Goal: Transaction & Acquisition: Purchase product/service

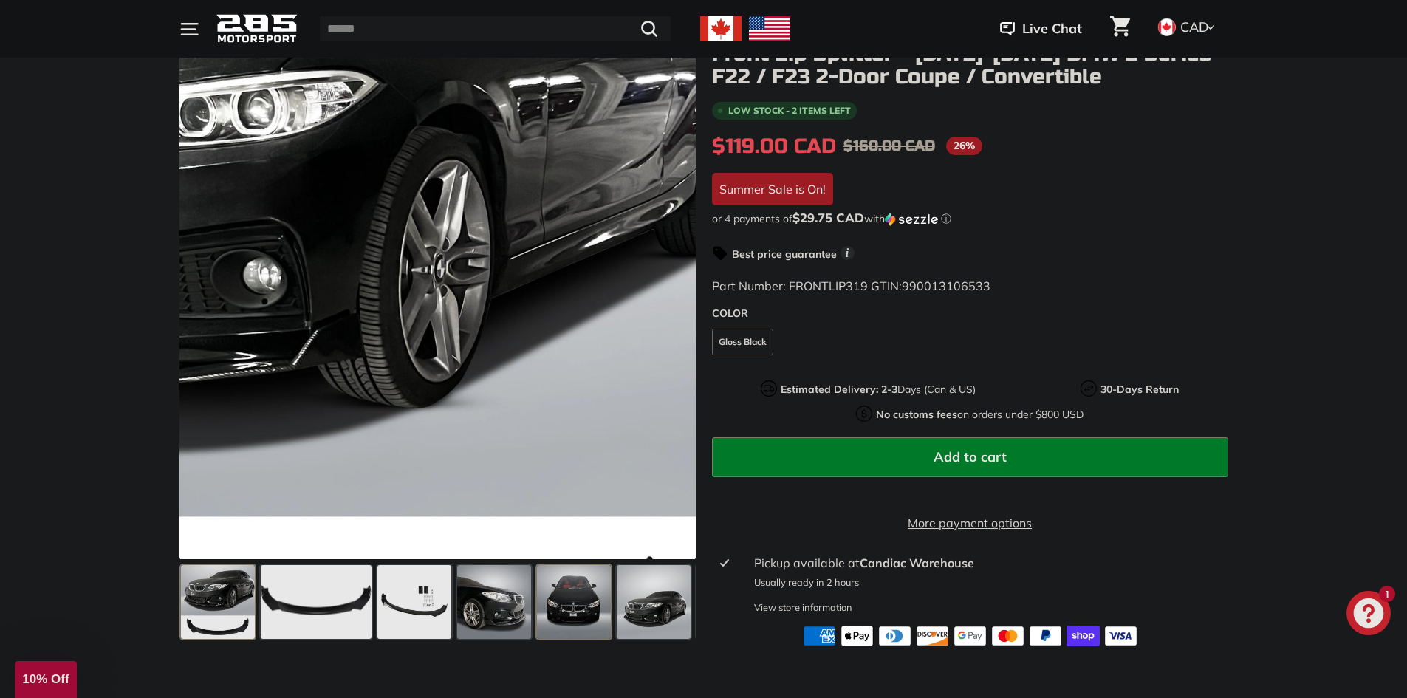
scroll to position [222, 0]
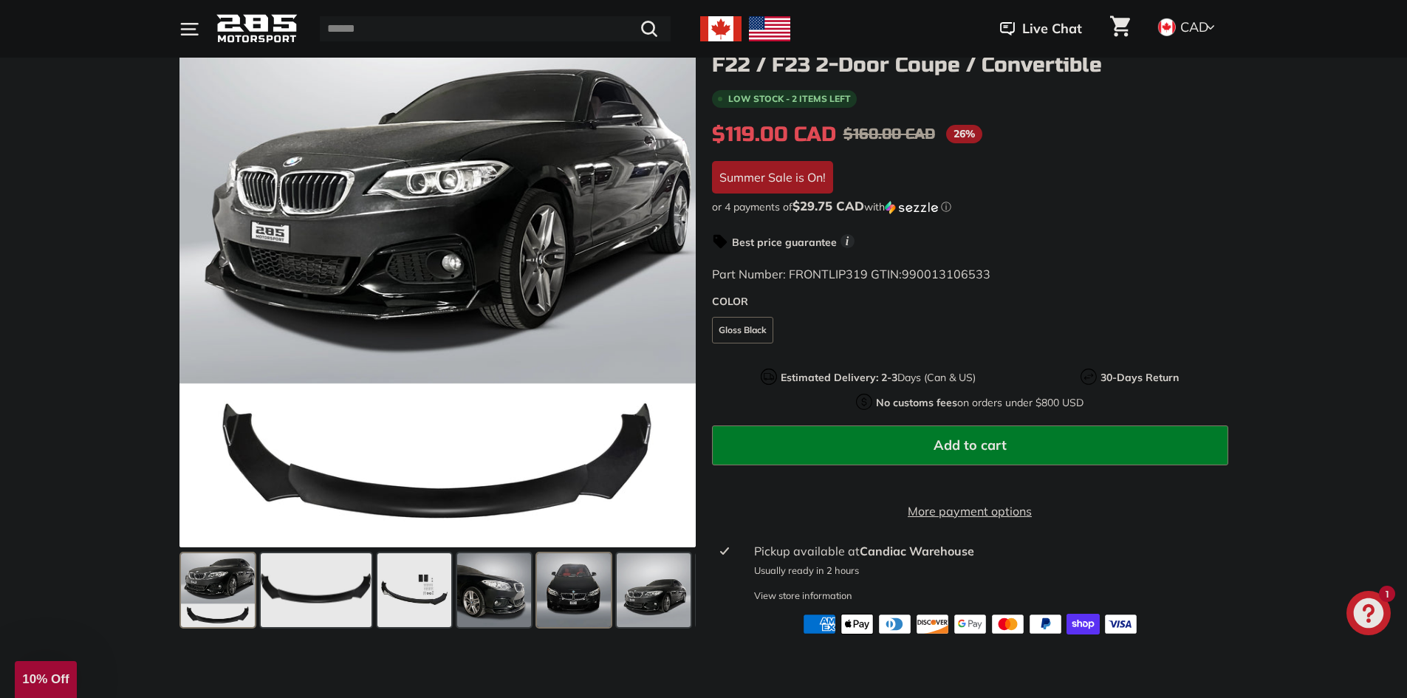
click at [578, 598] on span at bounding box center [574, 590] width 74 height 74
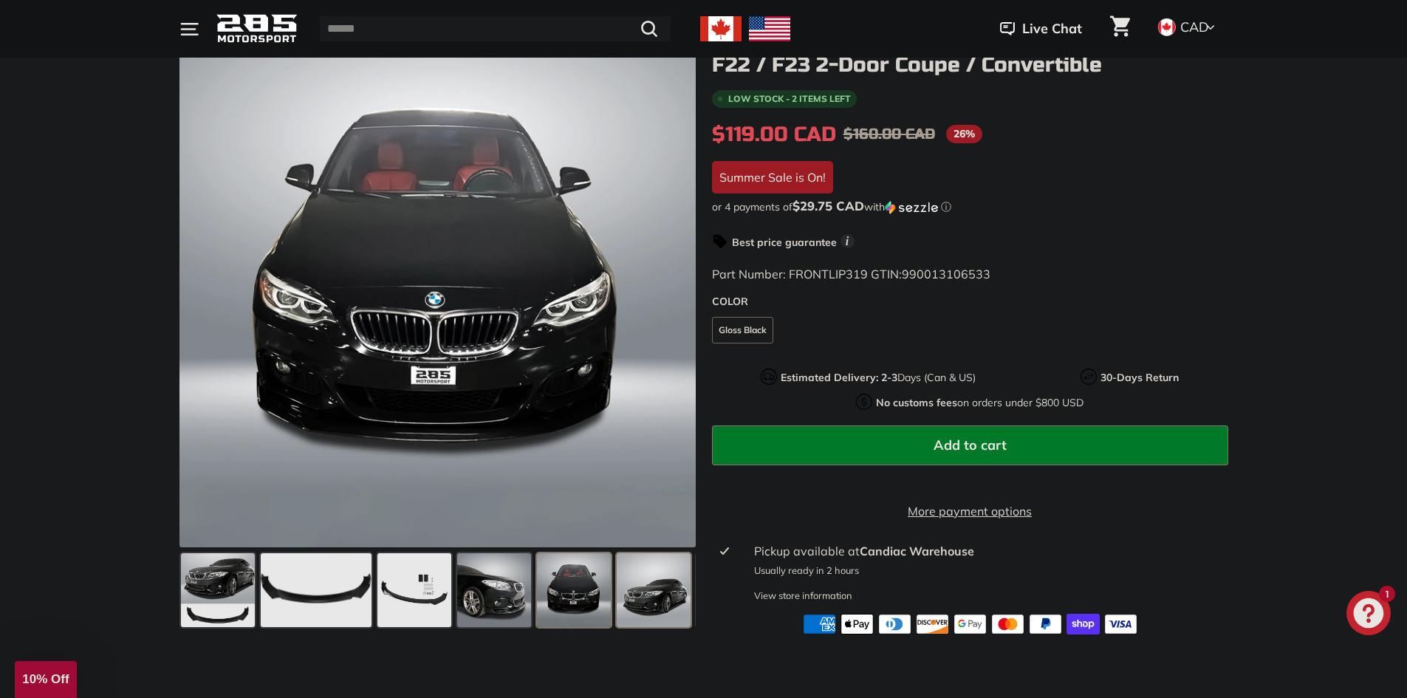
click at [672, 593] on span at bounding box center [654, 590] width 74 height 74
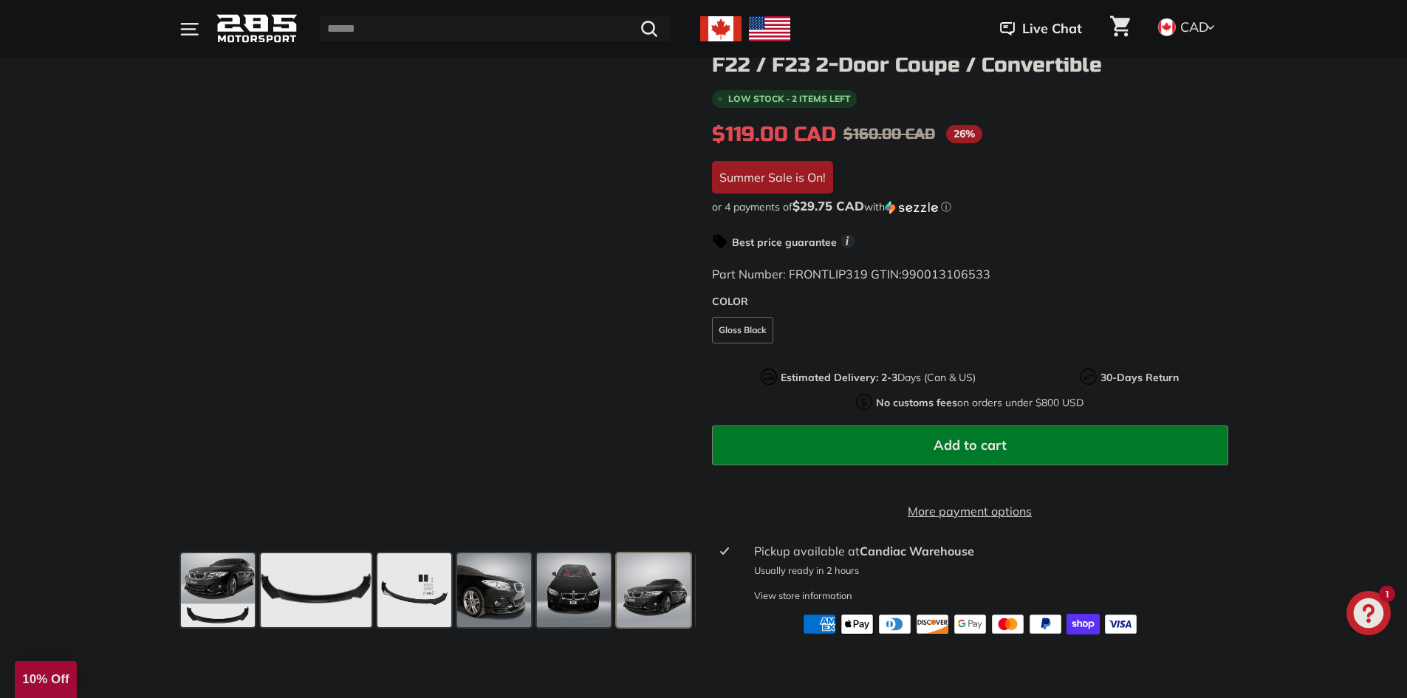
scroll to position [0, 78]
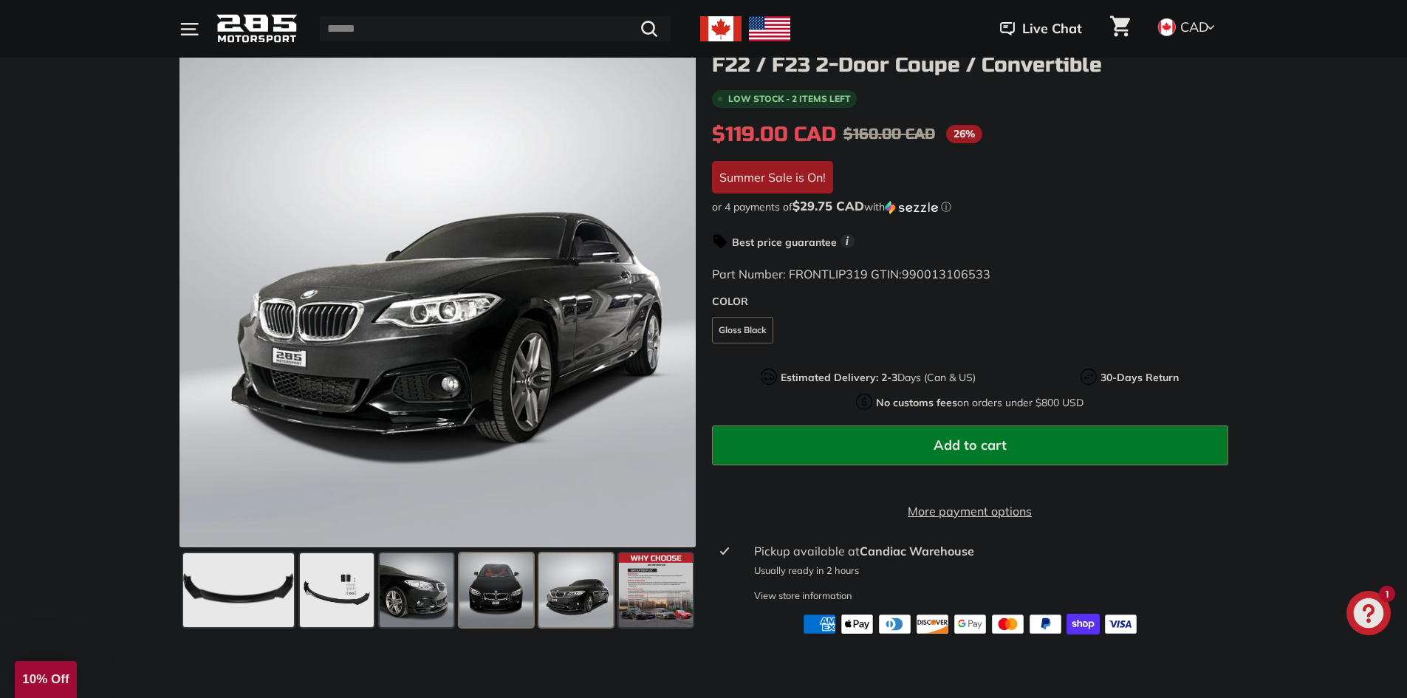
click at [499, 582] on span at bounding box center [497, 590] width 74 height 74
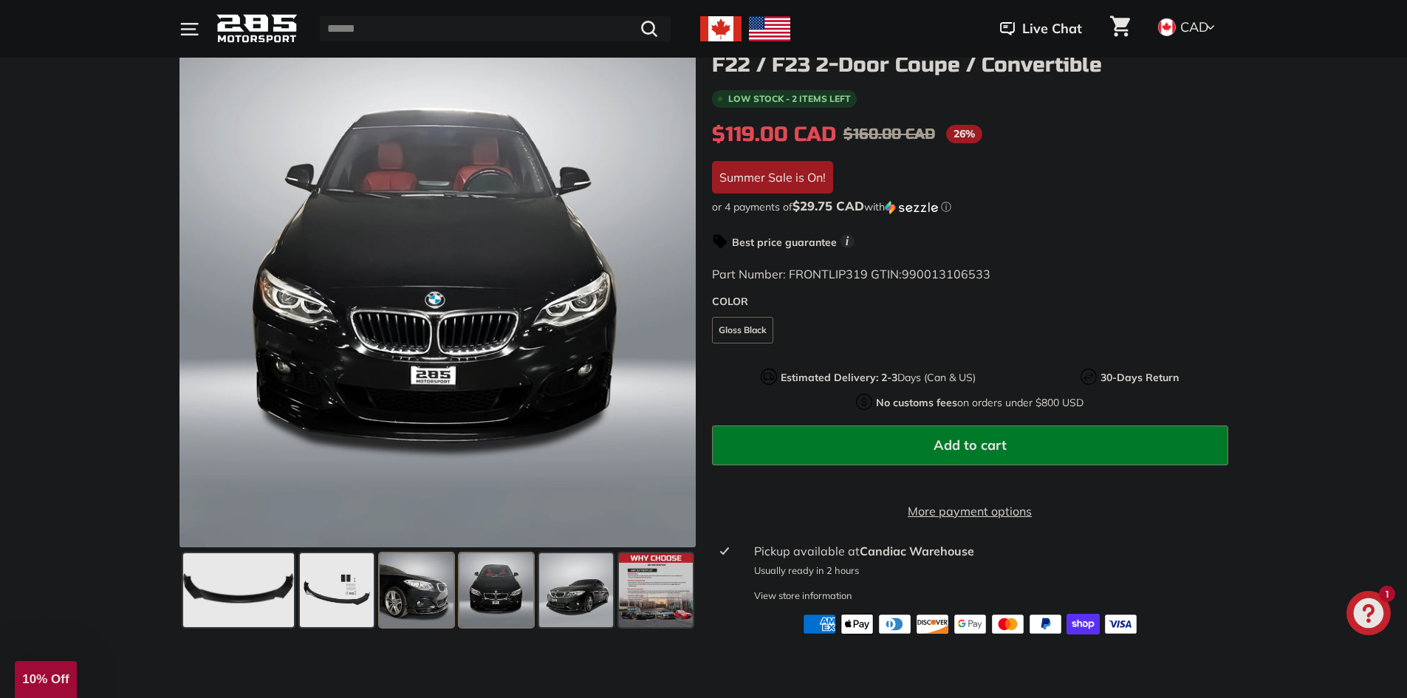
click at [420, 590] on span at bounding box center [417, 590] width 74 height 74
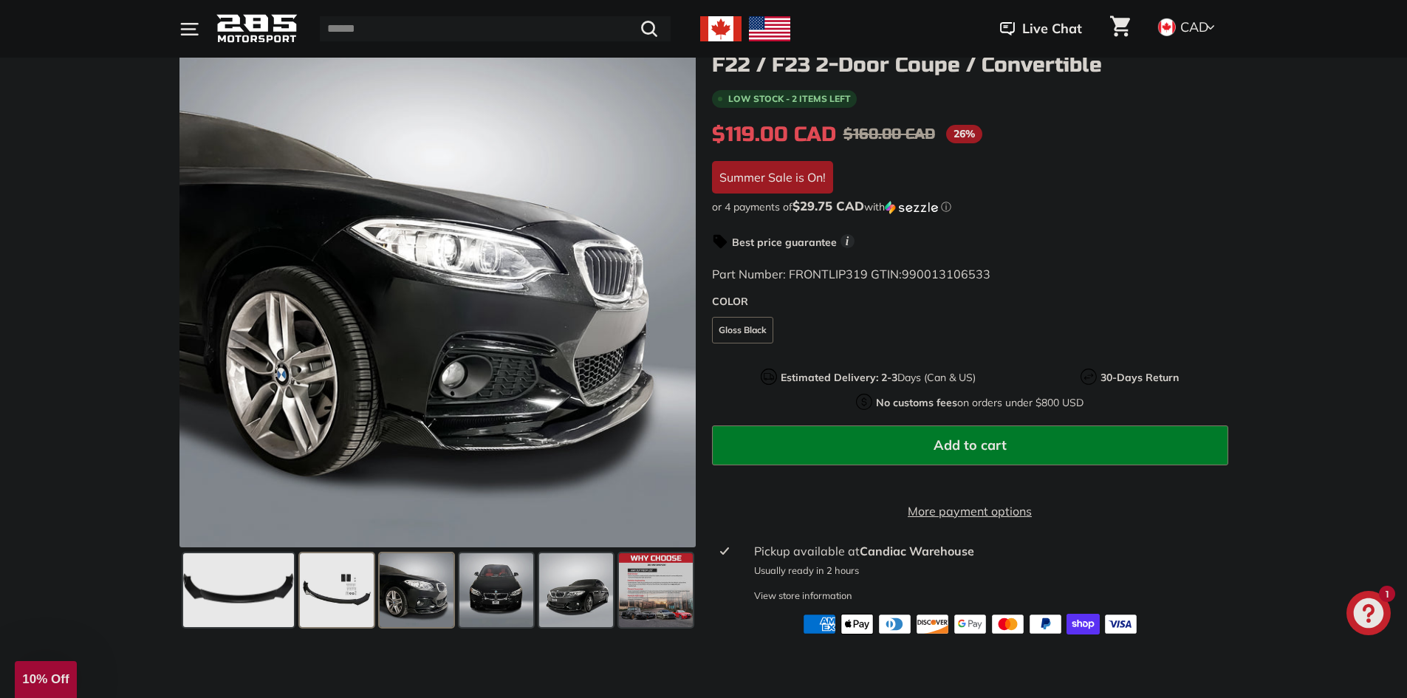
click at [326, 579] on span at bounding box center [337, 590] width 74 height 74
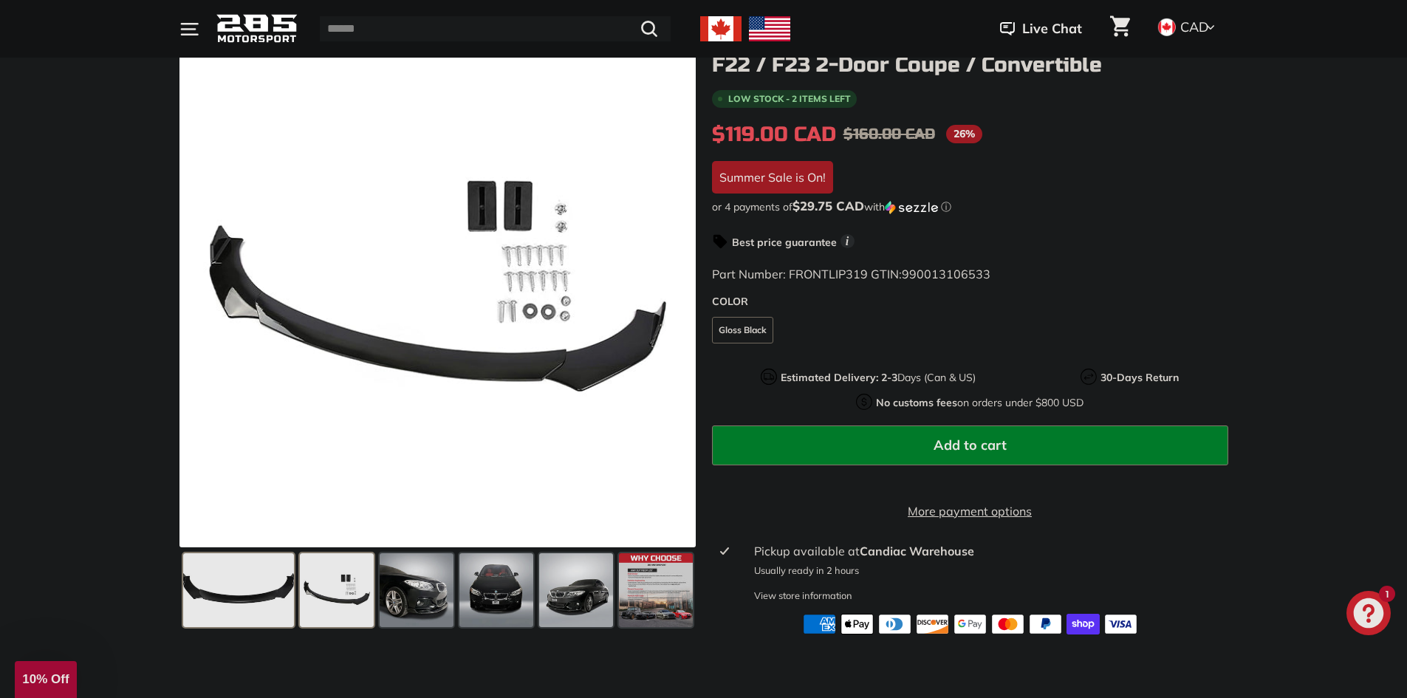
click at [230, 582] on span at bounding box center [238, 590] width 111 height 74
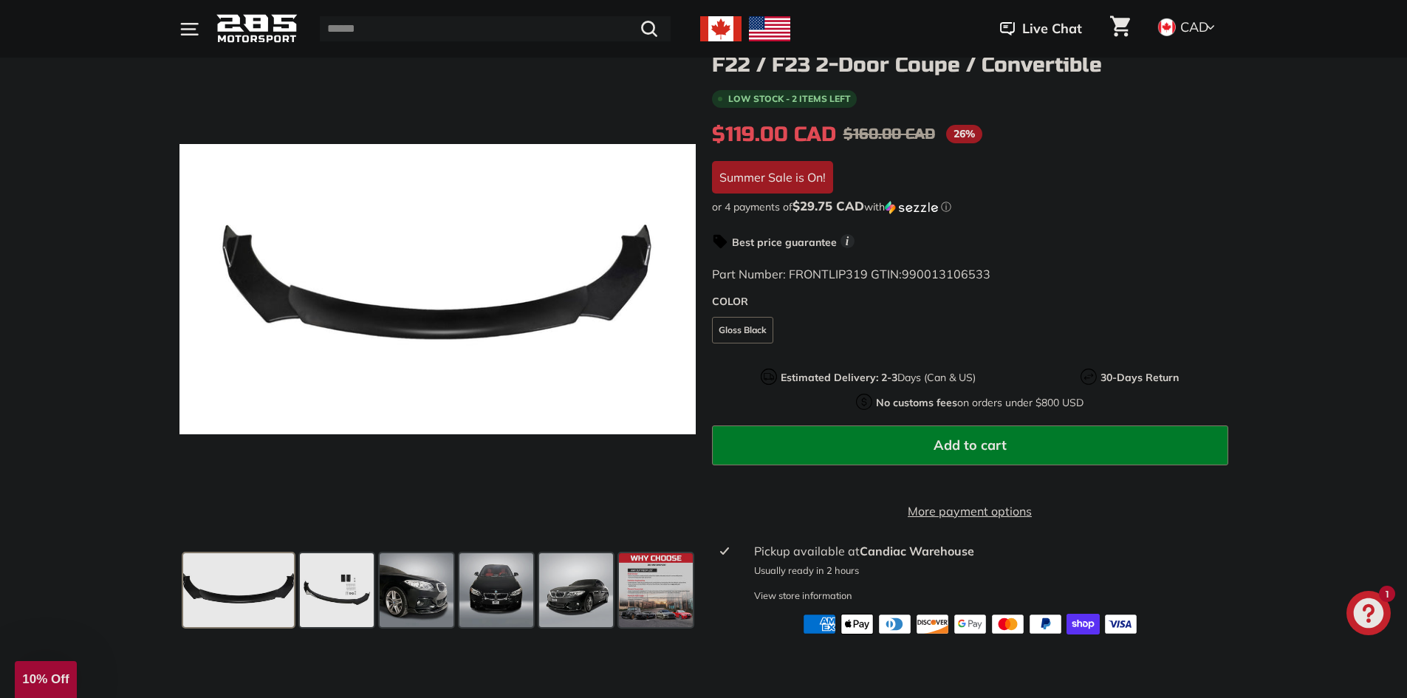
scroll to position [0, 0]
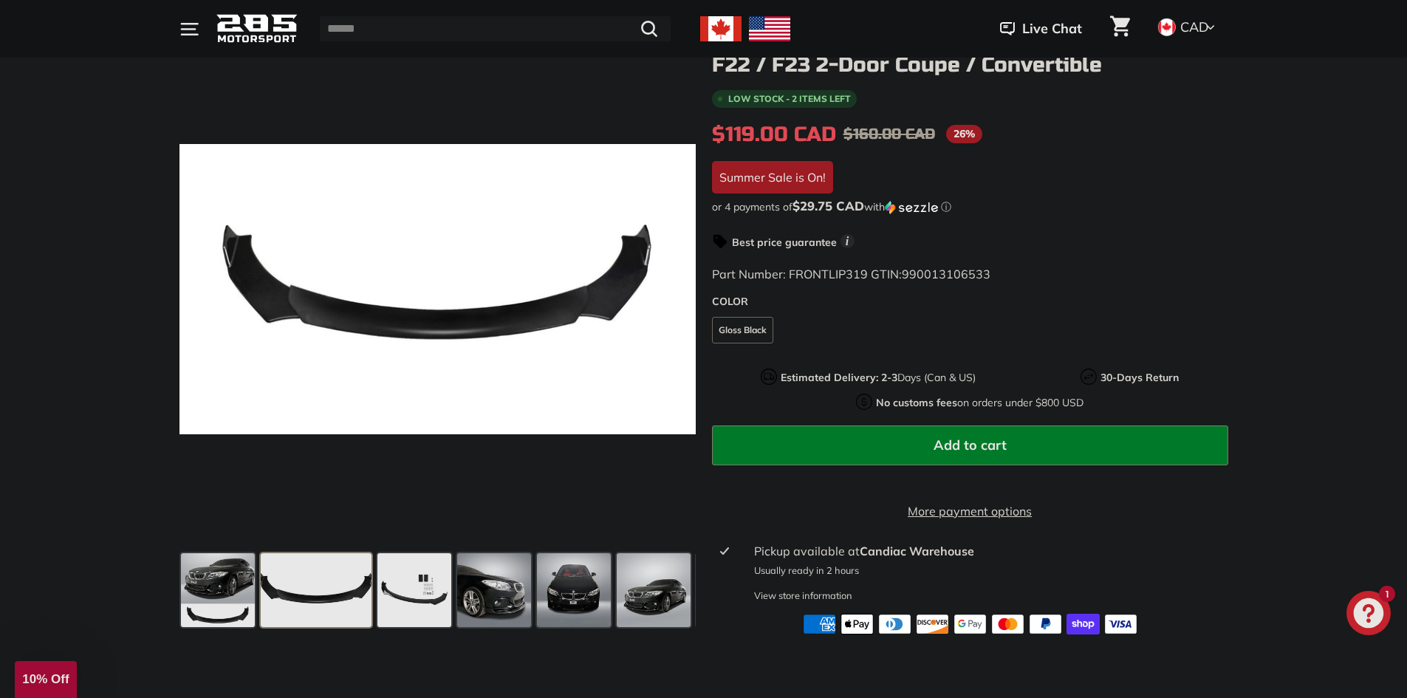
click at [325, 588] on span at bounding box center [316, 590] width 111 height 74
click at [195, 587] on span at bounding box center [218, 590] width 74 height 74
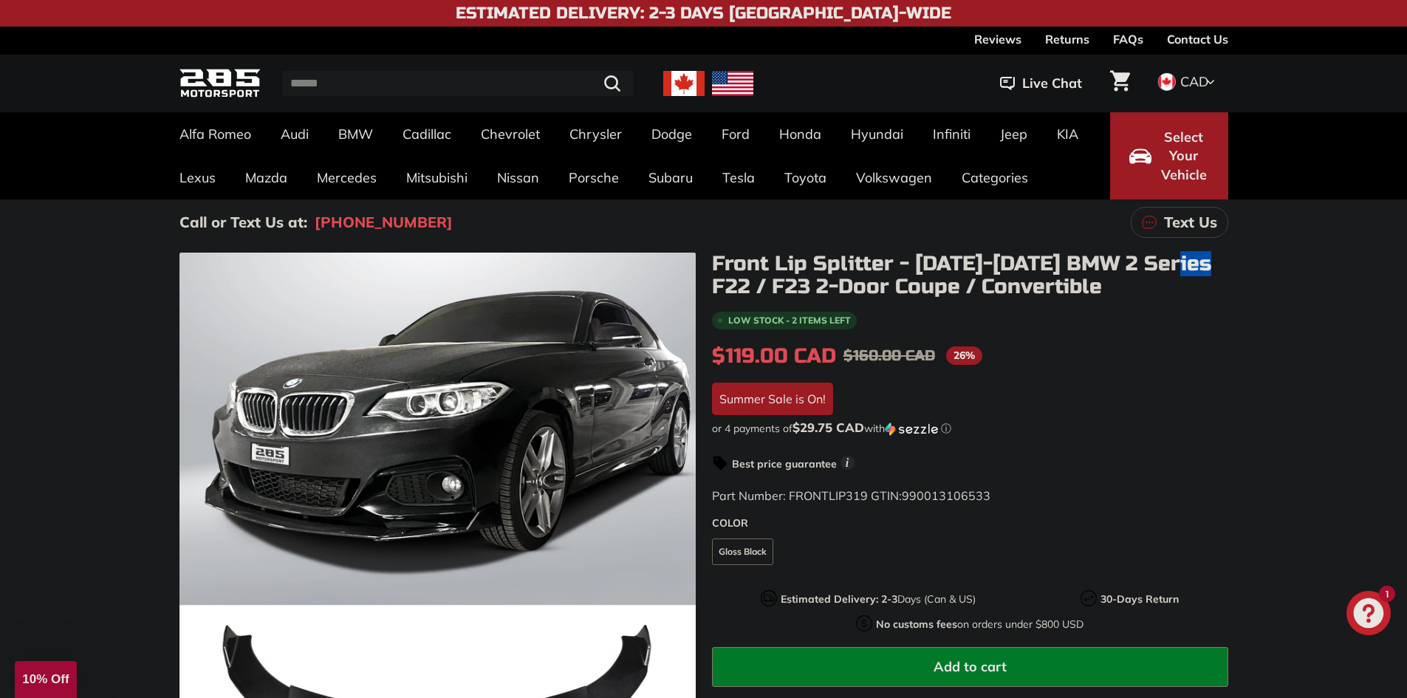
drag, startPoint x: 1177, startPoint y: 259, endPoint x: 1215, endPoint y: 269, distance: 39.6
click at [1215, 269] on h1 "Front Lip Splitter - 2014-2021 BMW 2 Series F22 / F23 2-Door Coupe / Convertible" at bounding box center [970, 276] width 516 height 46
click at [1183, 262] on h1 "Front Lip Splitter - 2014-2021 BMW 2 Series F22 / F23 2-Door Coupe / Convertible" at bounding box center [970, 276] width 516 height 46
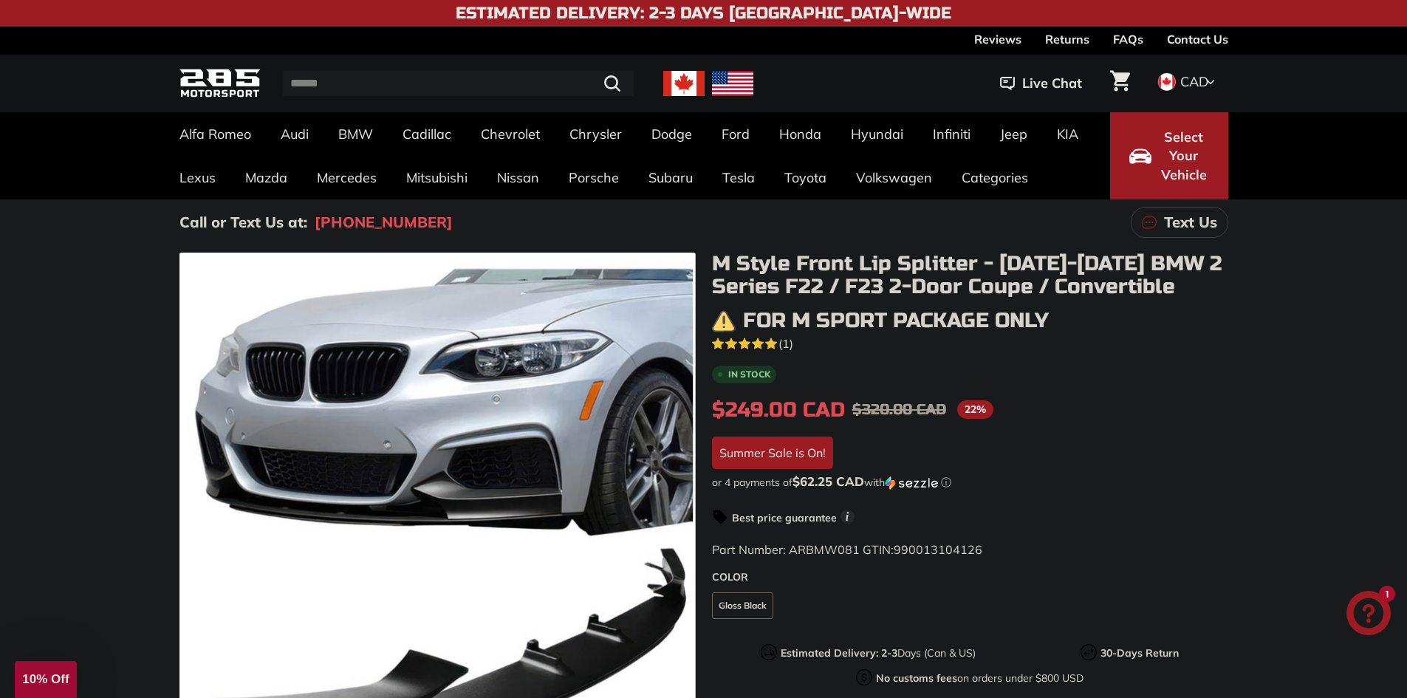
click at [790, 345] on span "(1)" at bounding box center [786, 344] width 15 height 18
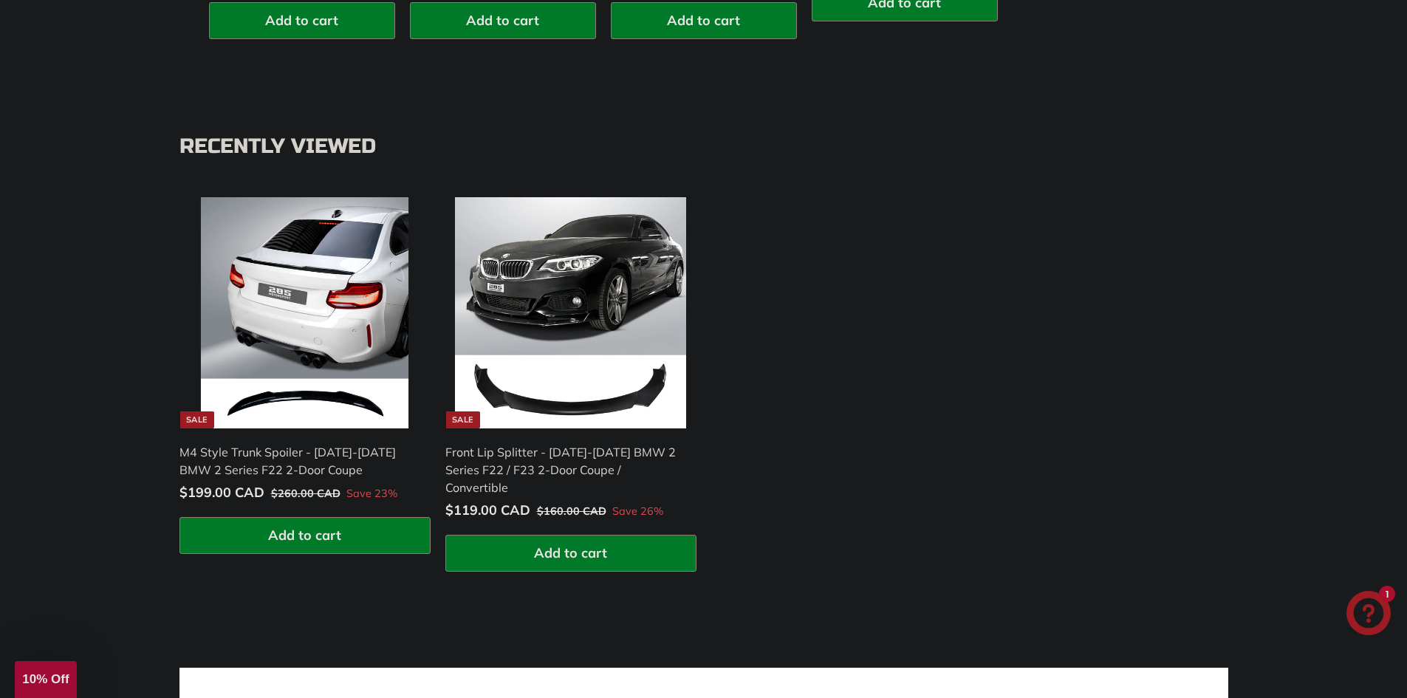
scroll to position [1862, 0]
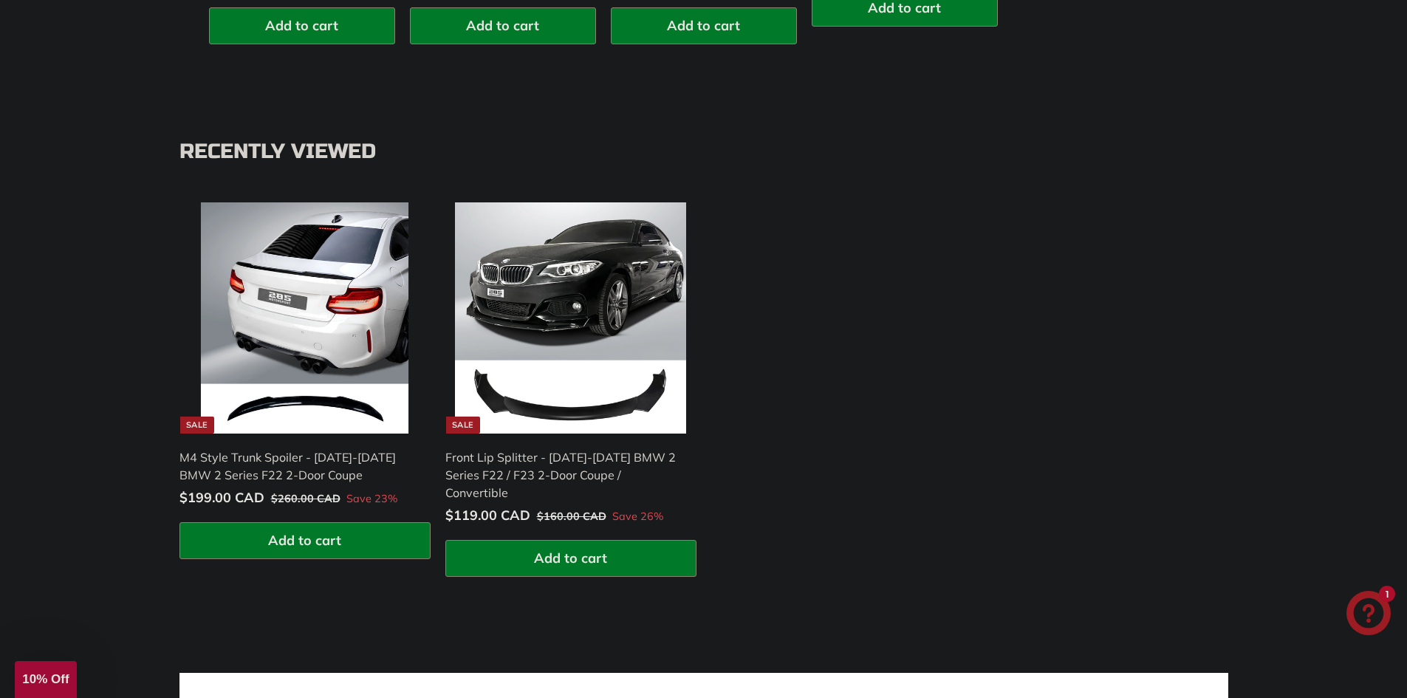
click at [844, 387] on div "**********" at bounding box center [704, 389] width 1064 height 392
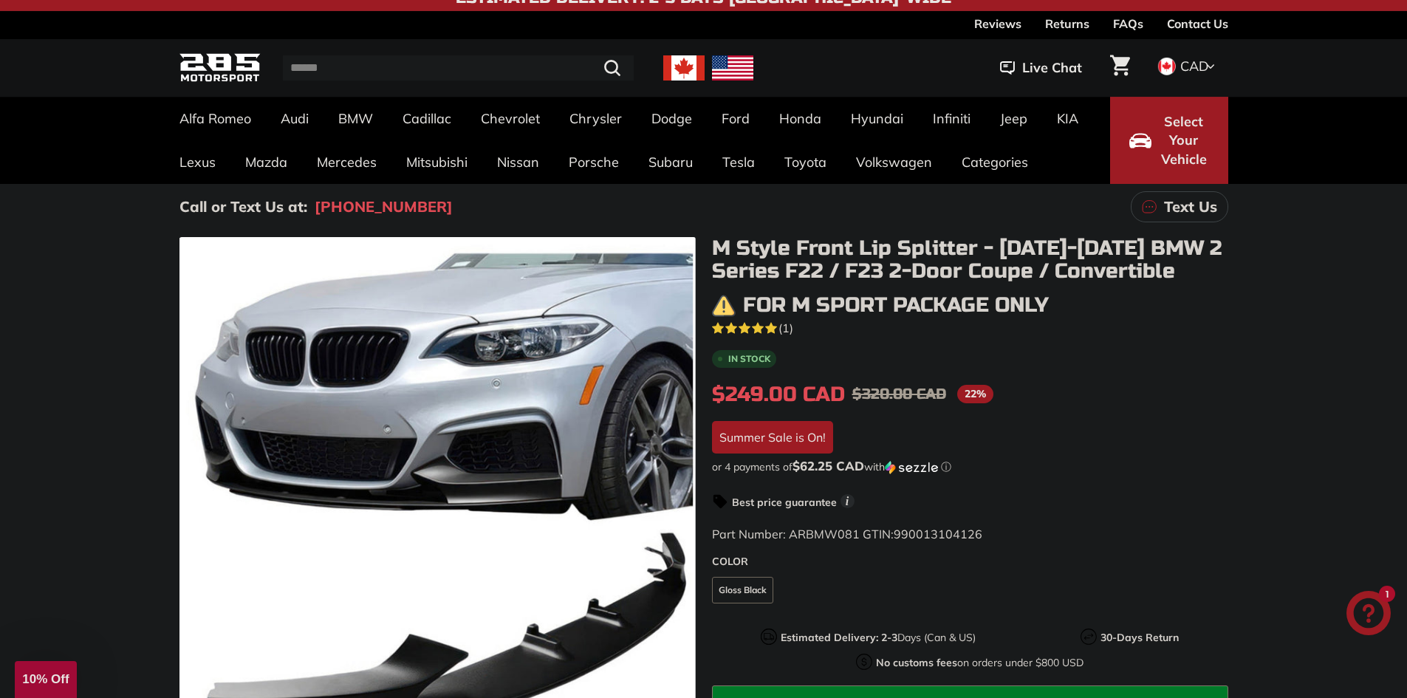
scroll to position [0, 0]
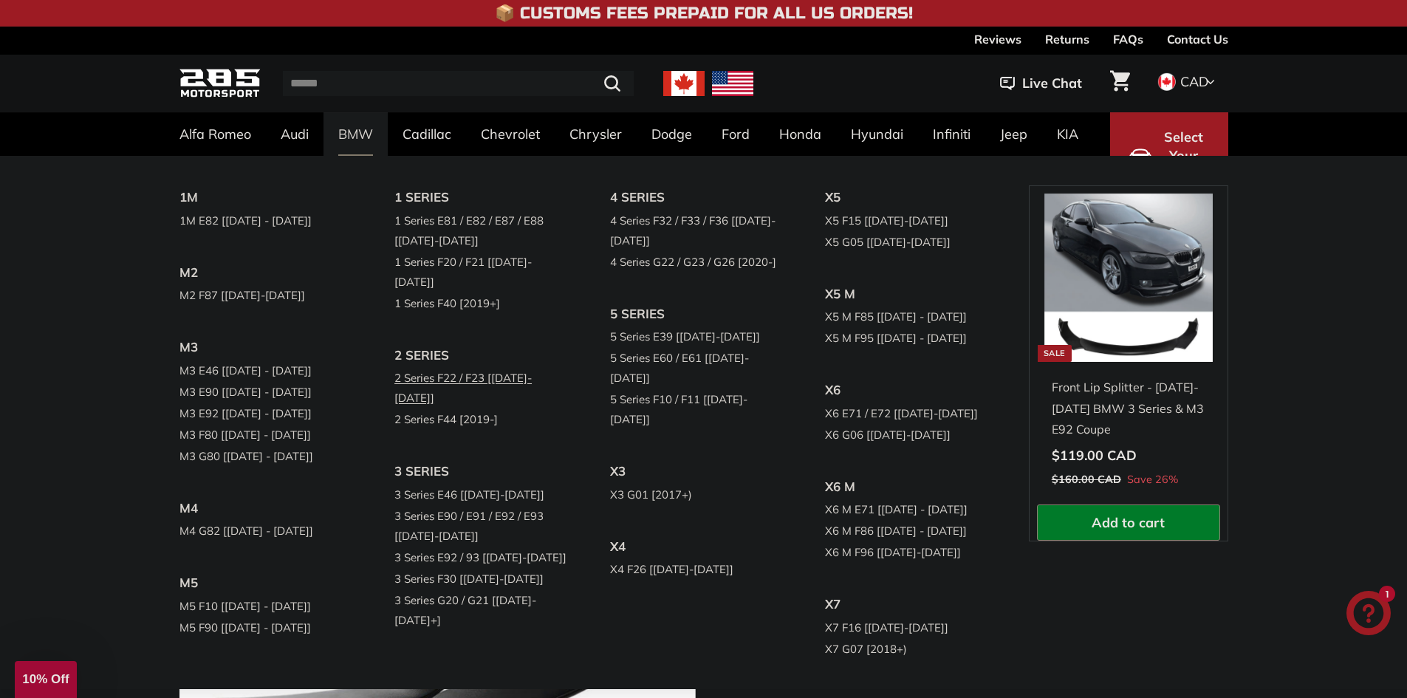
click at [446, 367] on link "2 Series F22 / F23 [[DATE]-[DATE]]" at bounding box center [481, 387] width 174 height 41
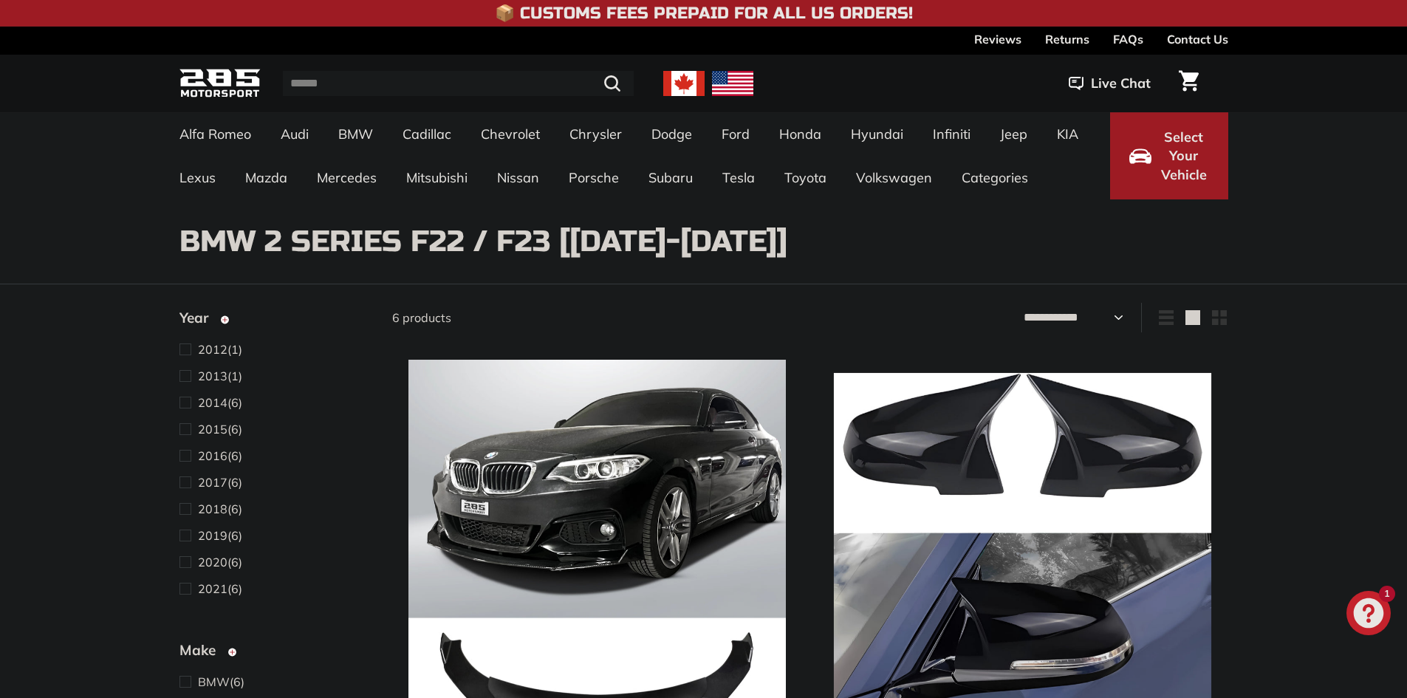
select select "**********"
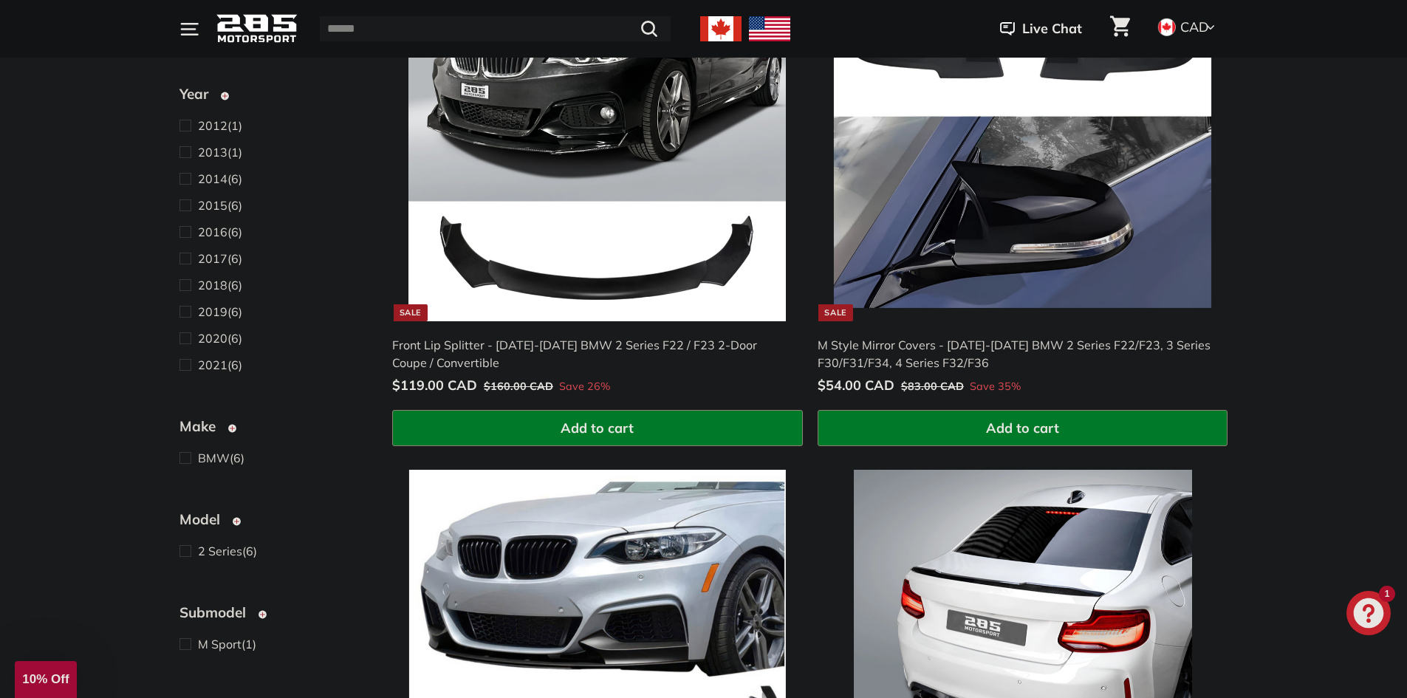
scroll to position [369, 0]
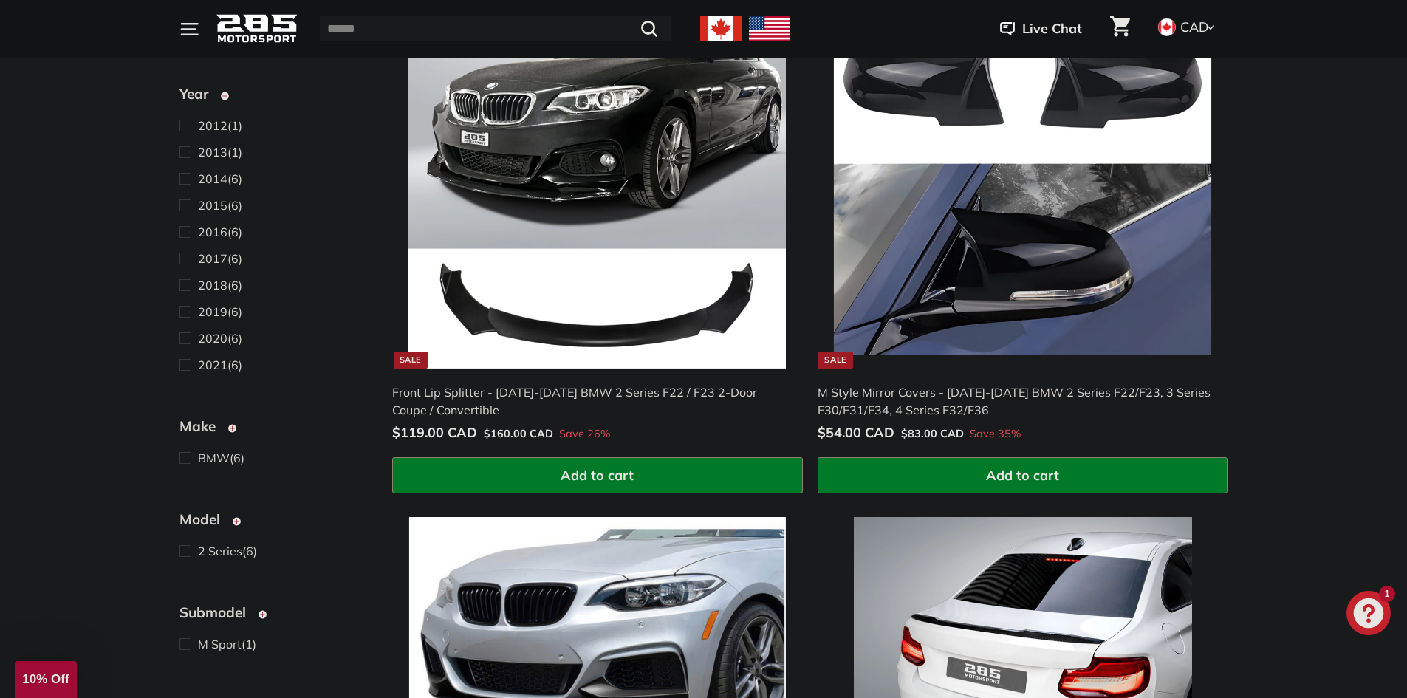
click at [647, 252] on img at bounding box center [598, 179] width 378 height 378
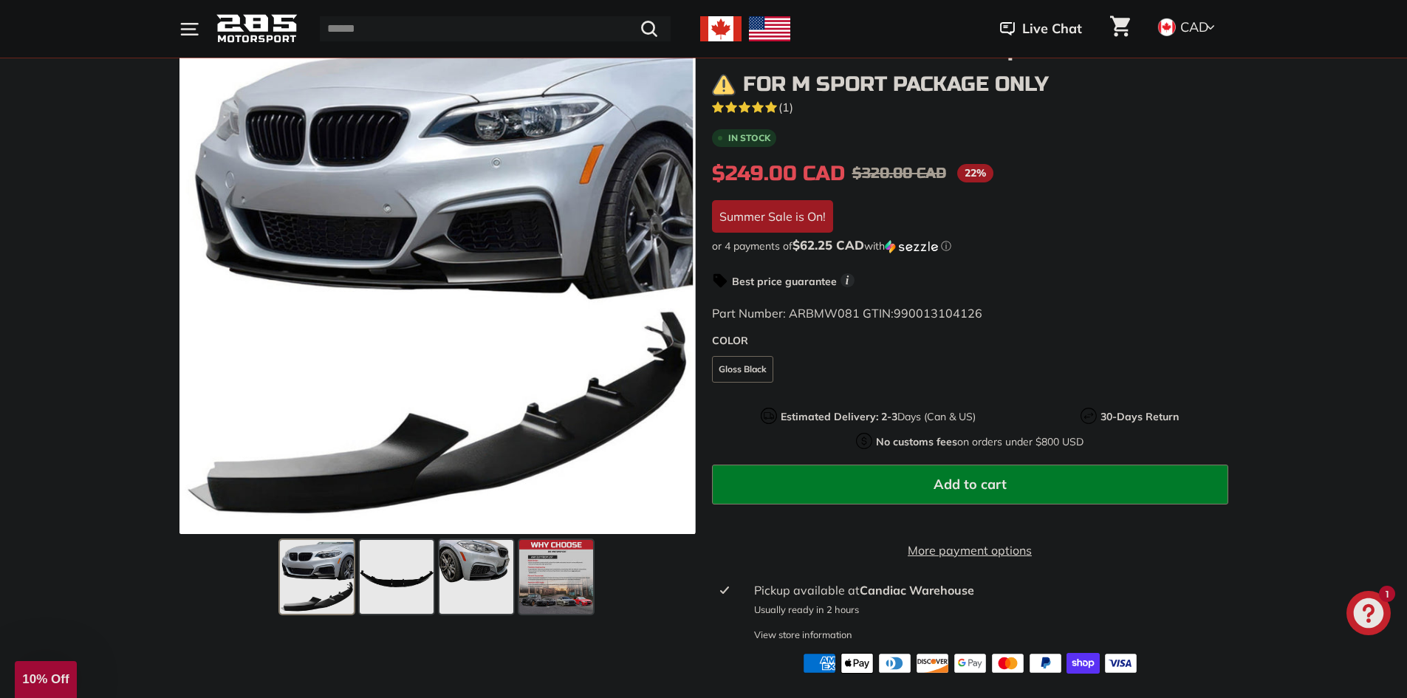
scroll to position [296, 0]
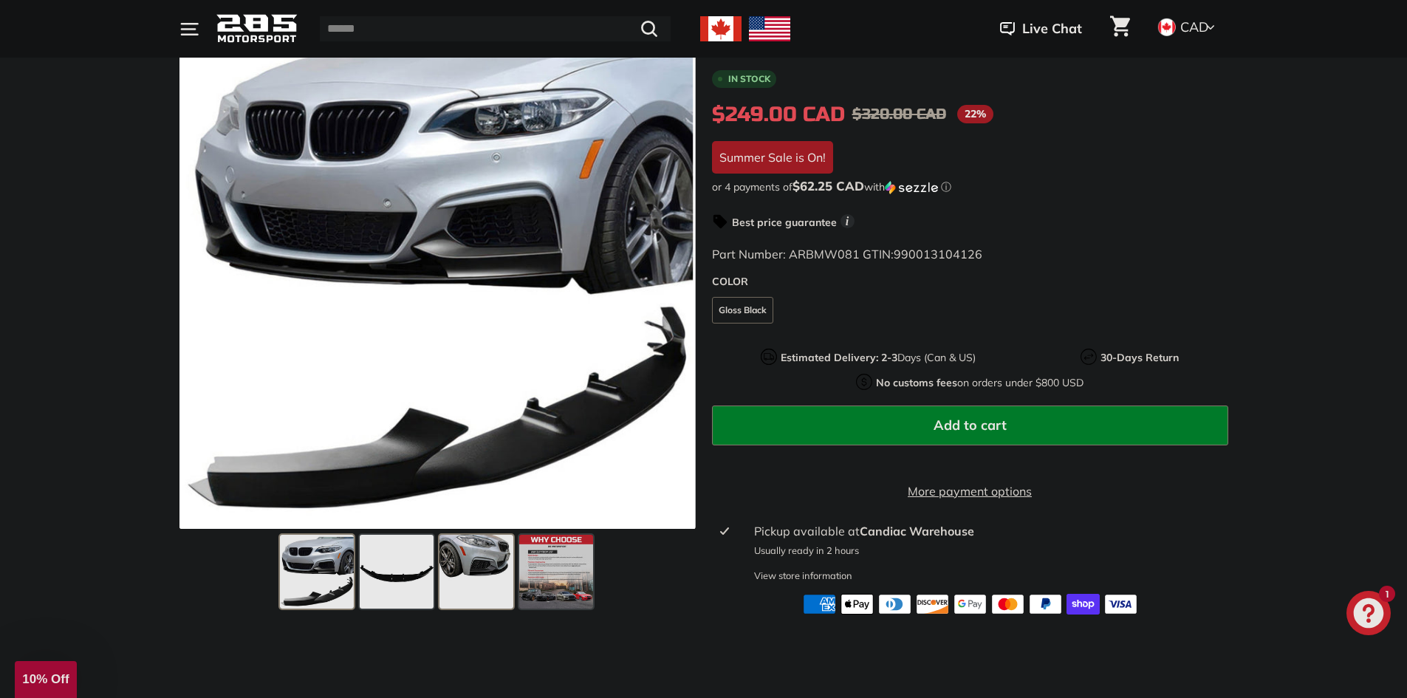
click at [474, 585] on span at bounding box center [477, 572] width 74 height 74
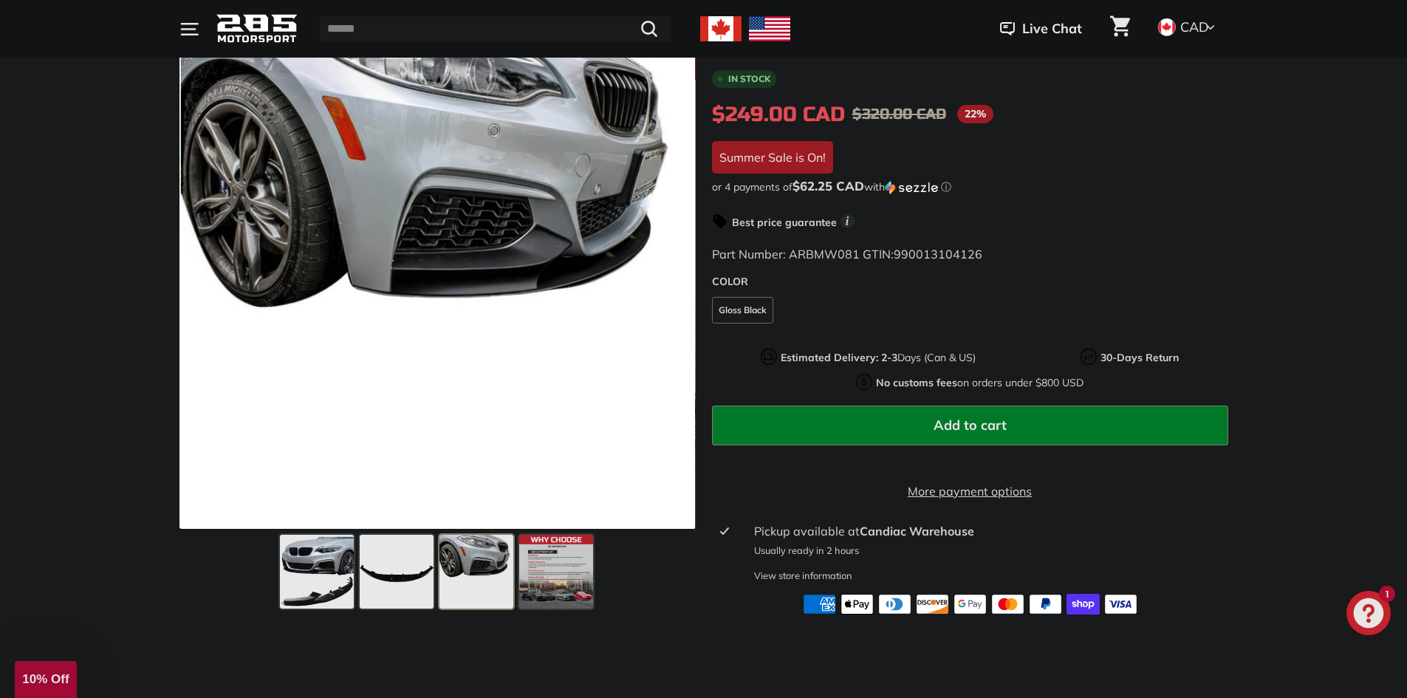
click at [683, 615] on div at bounding box center [438, 572] width 516 height 86
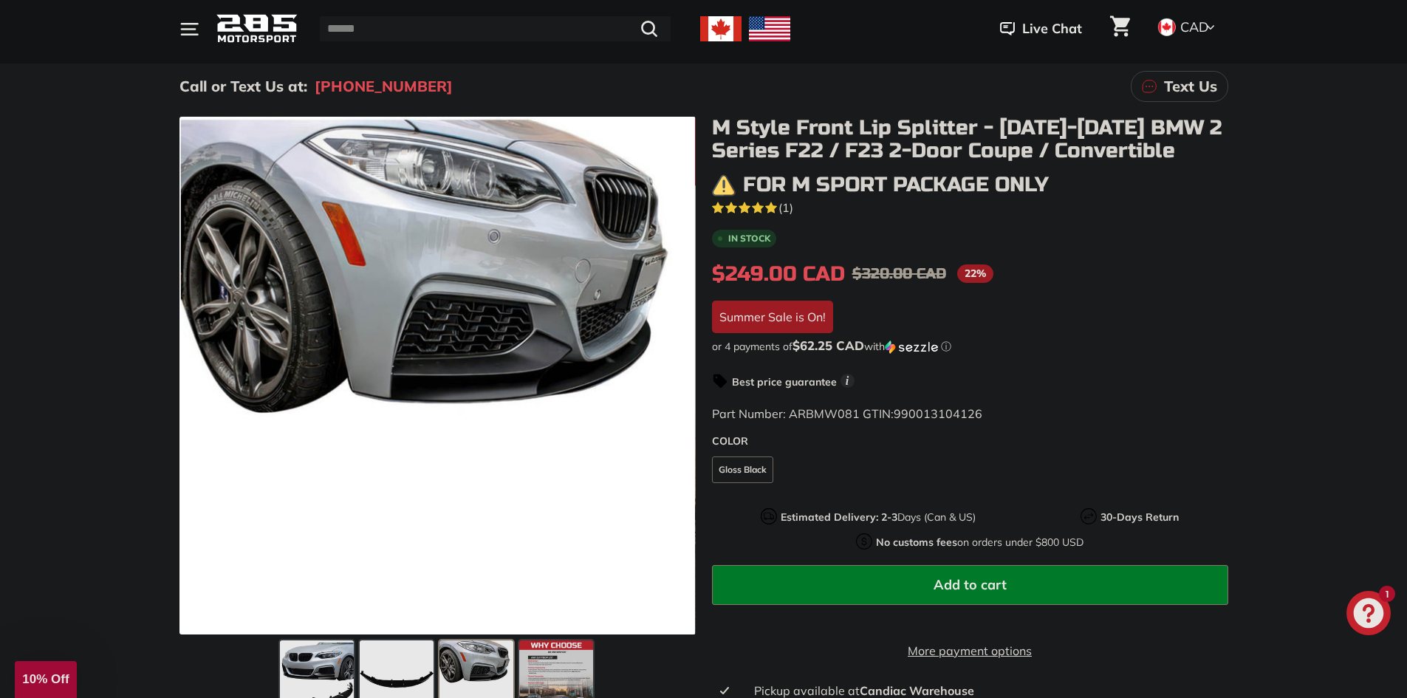
scroll to position [148, 0]
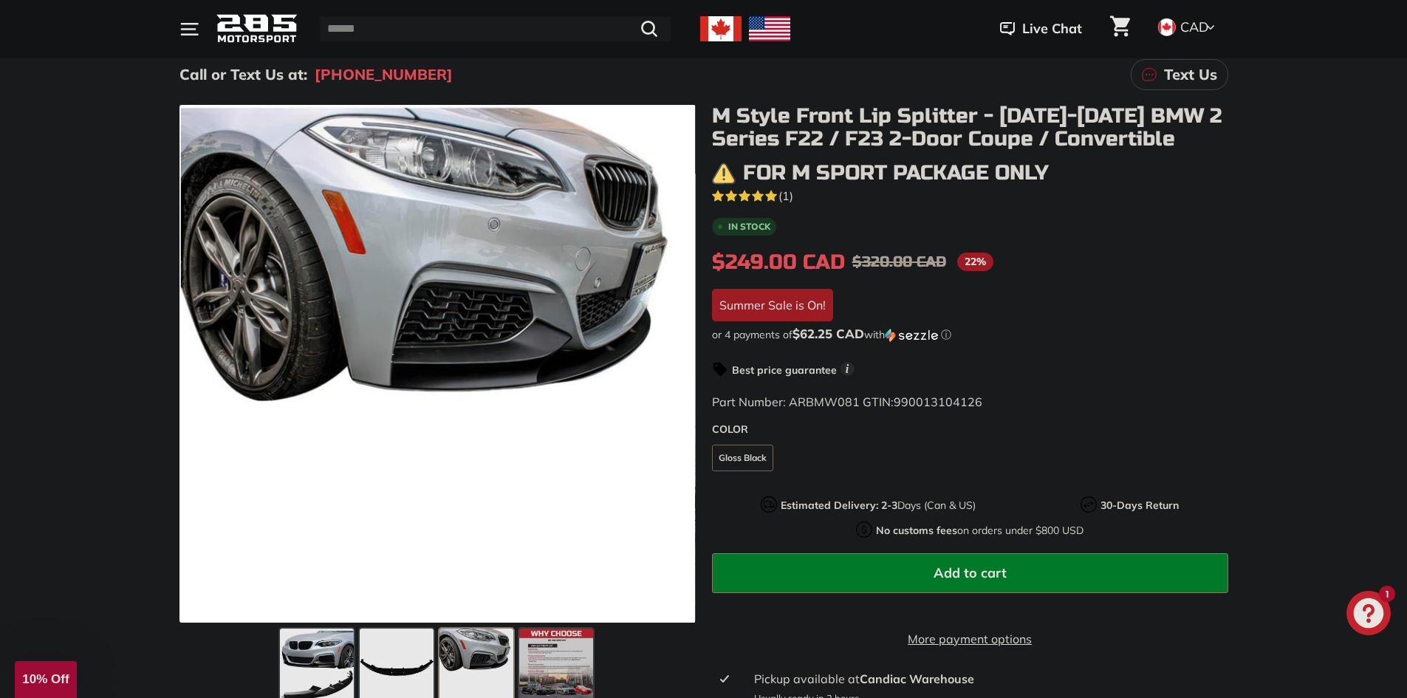
click at [460, 660] on span at bounding box center [477, 666] width 74 height 74
click at [318, 663] on span at bounding box center [317, 666] width 74 height 74
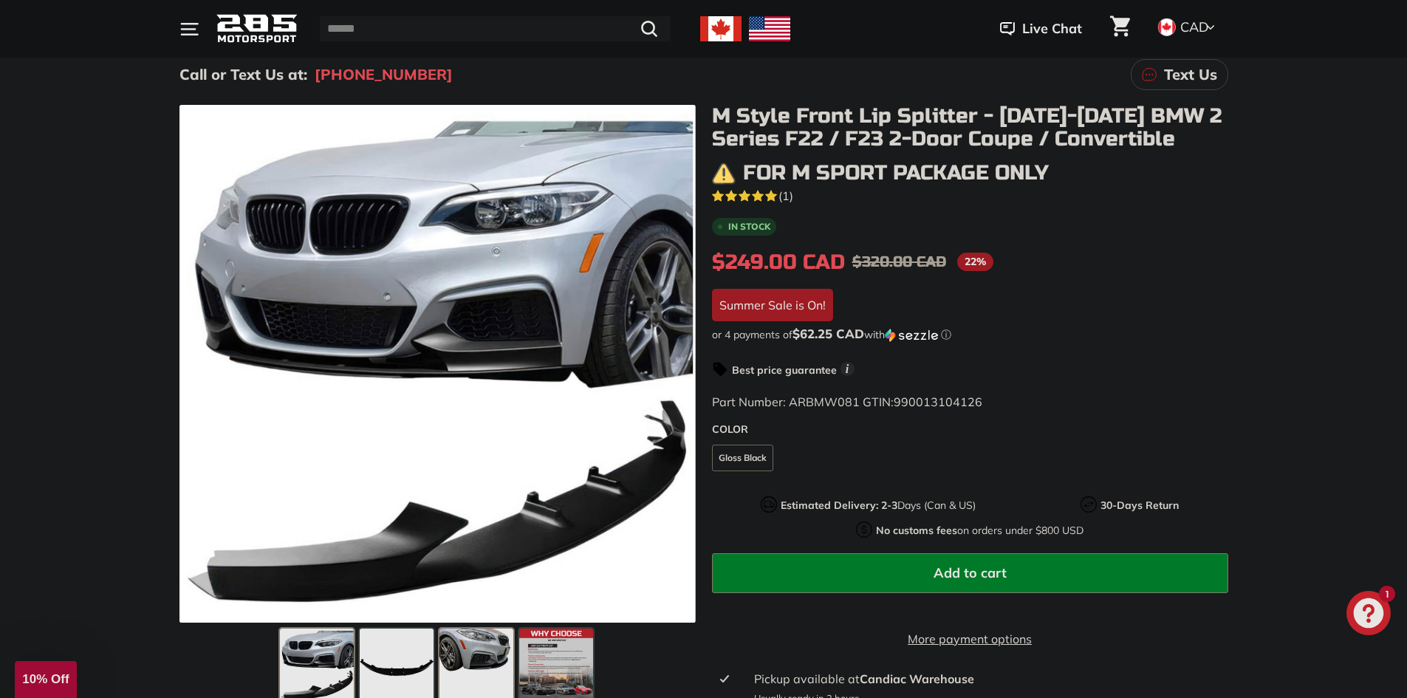
click at [467, 659] on span at bounding box center [477, 666] width 74 height 74
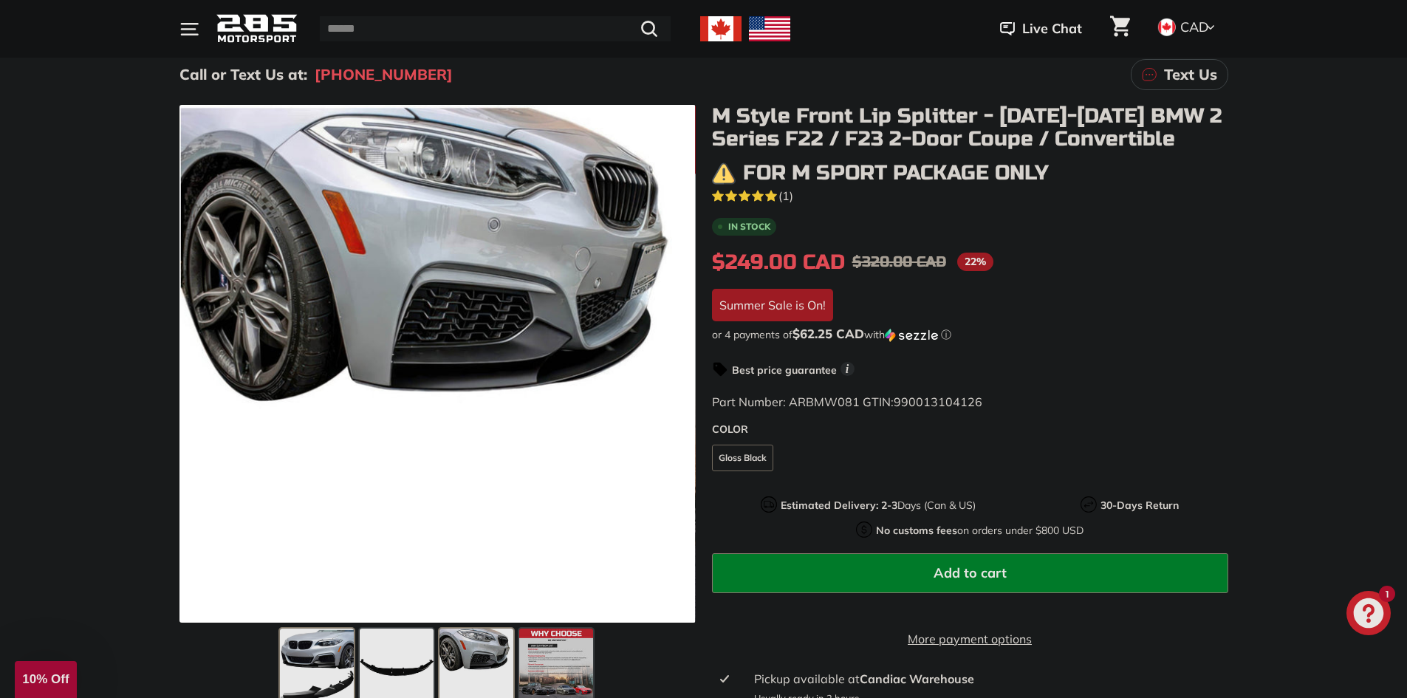
click at [327, 663] on span at bounding box center [317, 666] width 74 height 74
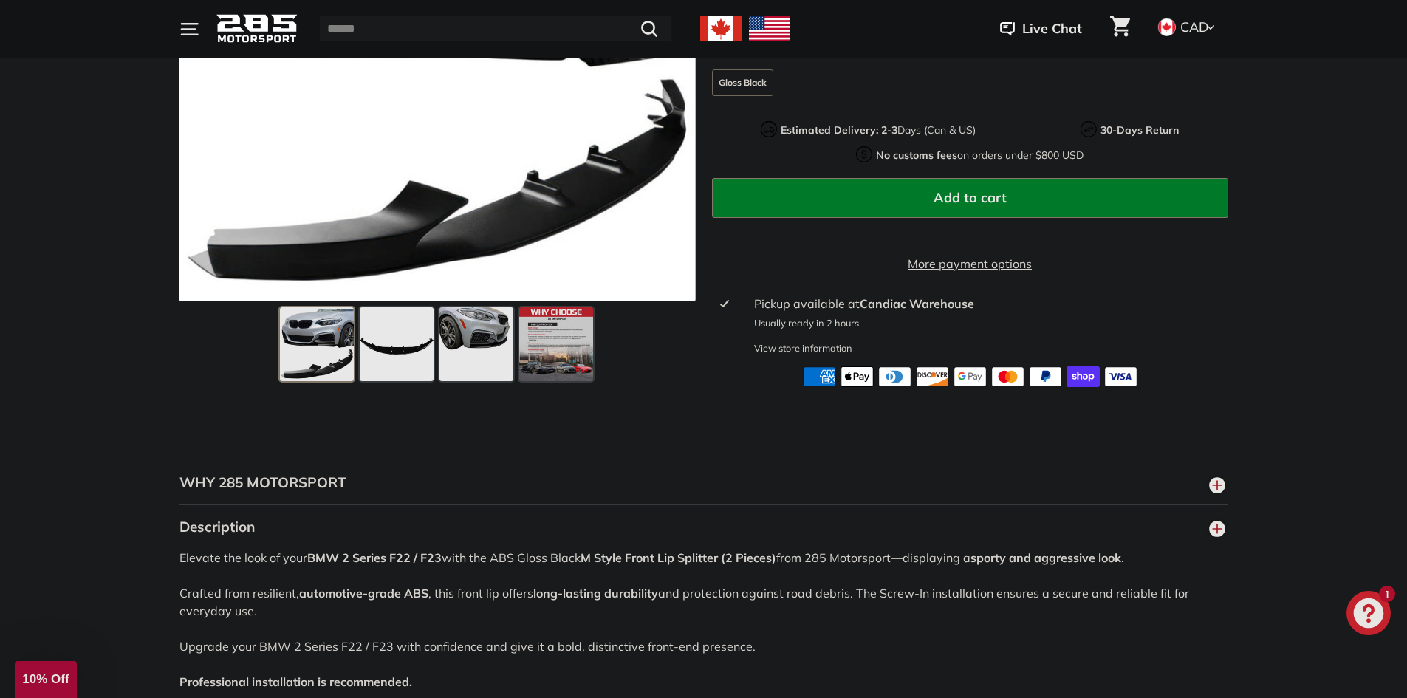
scroll to position [0, 0]
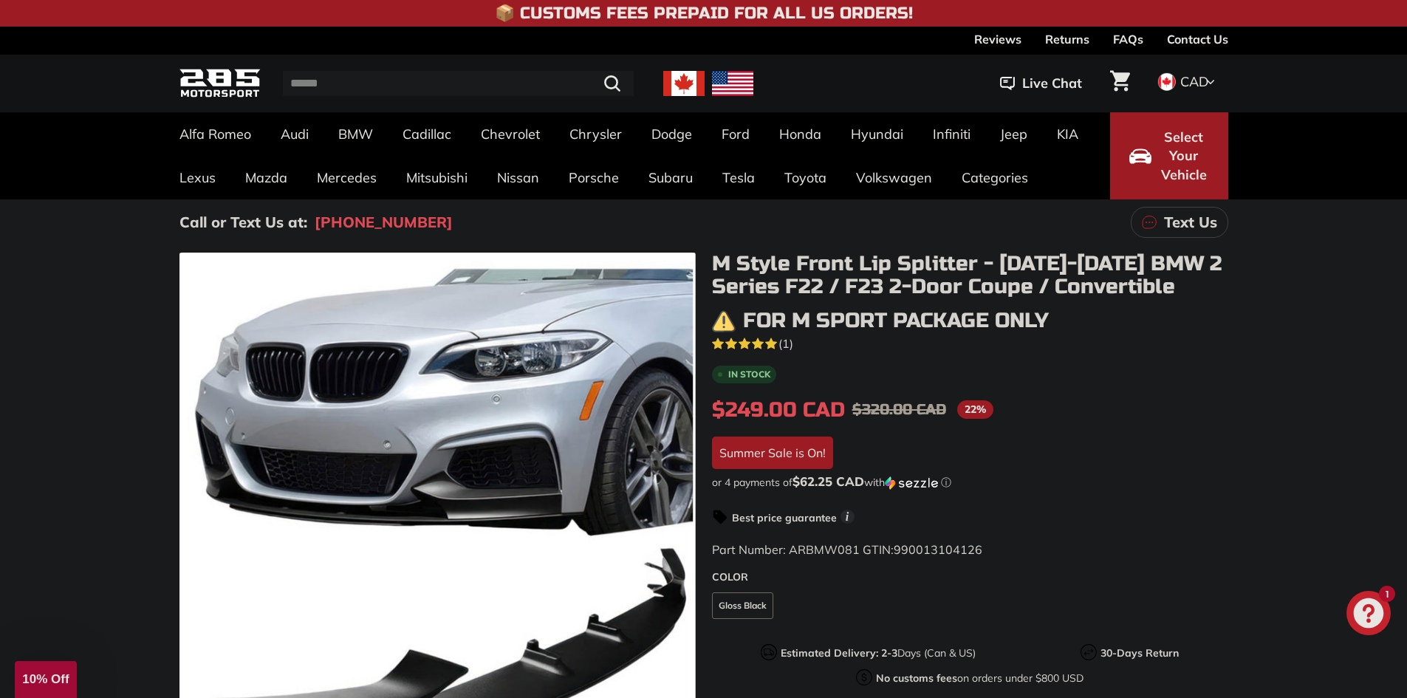
click at [768, 344] on use "5.0 rating (1 votes)" at bounding box center [771, 343] width 12 height 11
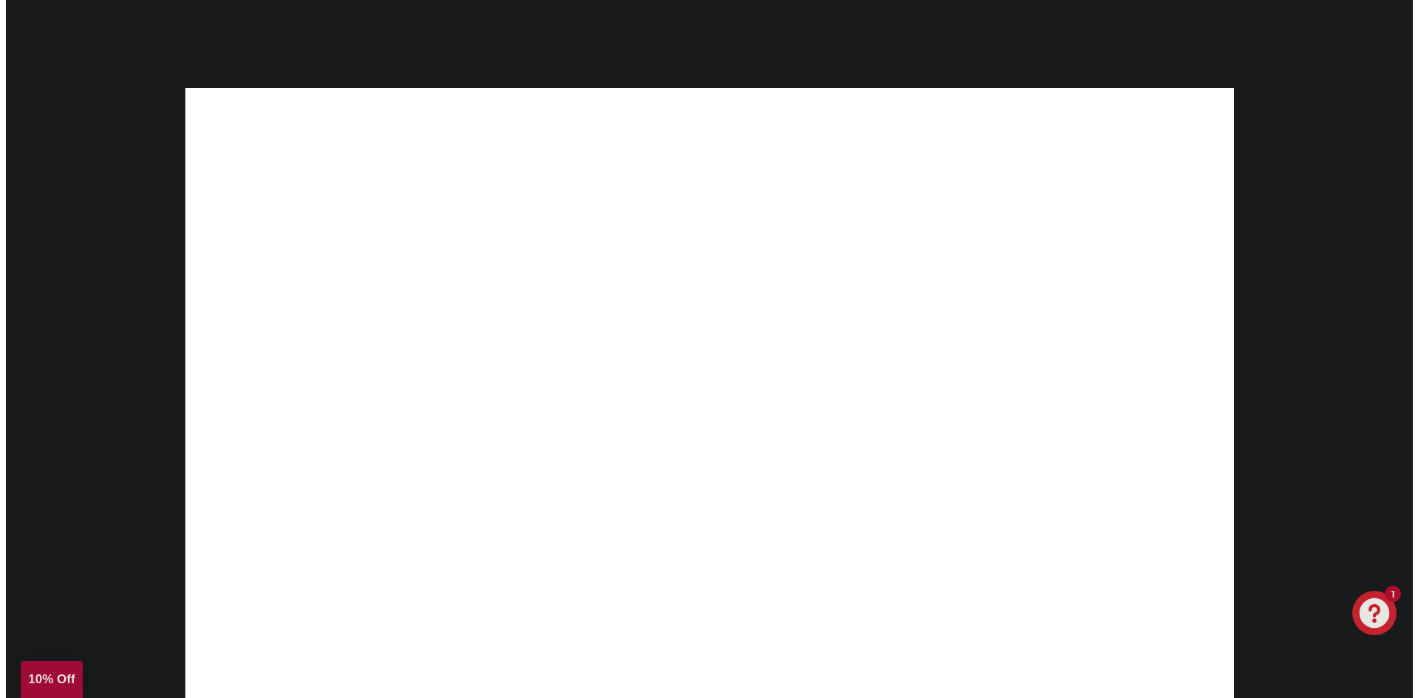
scroll to position [2453, 0]
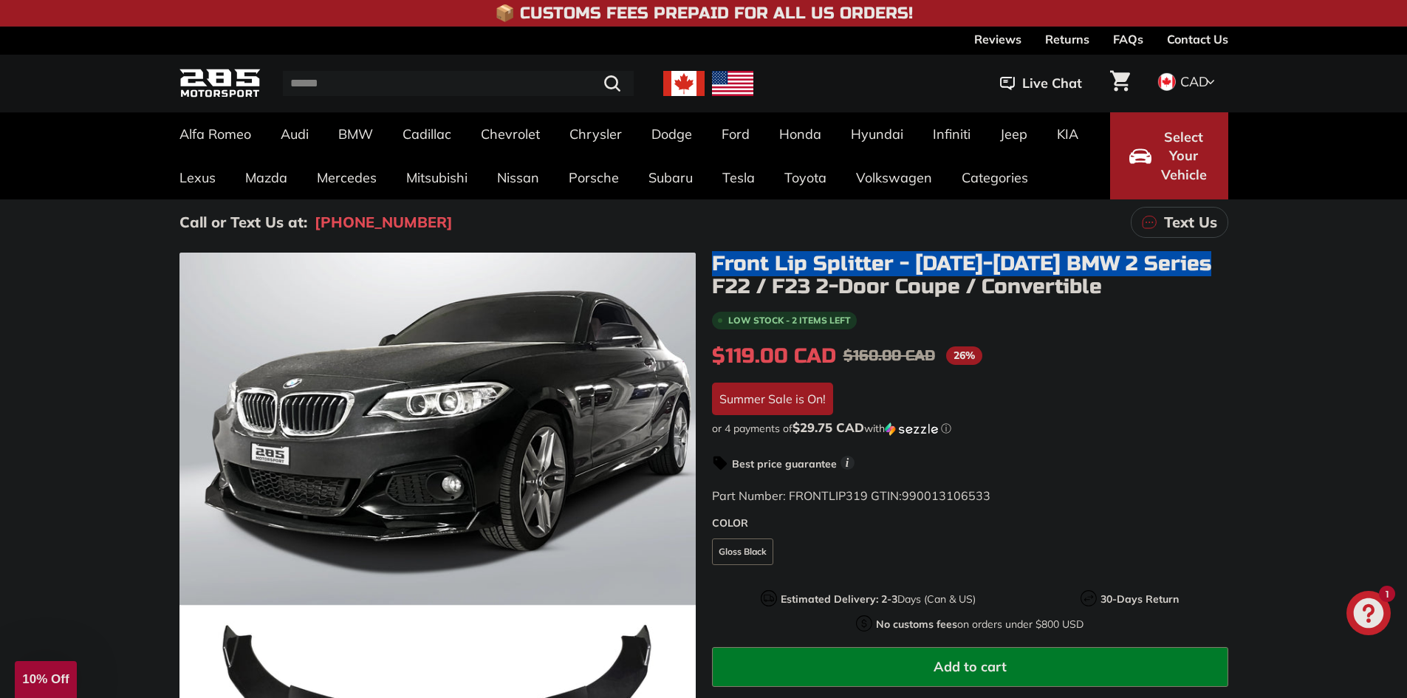
drag, startPoint x: 713, startPoint y: 262, endPoint x: 1232, endPoint y: 259, distance: 518.6
click at [1232, 259] on div ".cls-1{fill:none;stroke:#000;stroke-miterlimit:10;stroke-width:2px} .cls-1{fill…" at bounding box center [704, 555] width 1108 height 604
copy h1 "Front Lip Splitter - 2014-2021 BMW 2 Series F22"
click at [1128, 85] on icon "Cart" at bounding box center [1120, 81] width 20 height 21
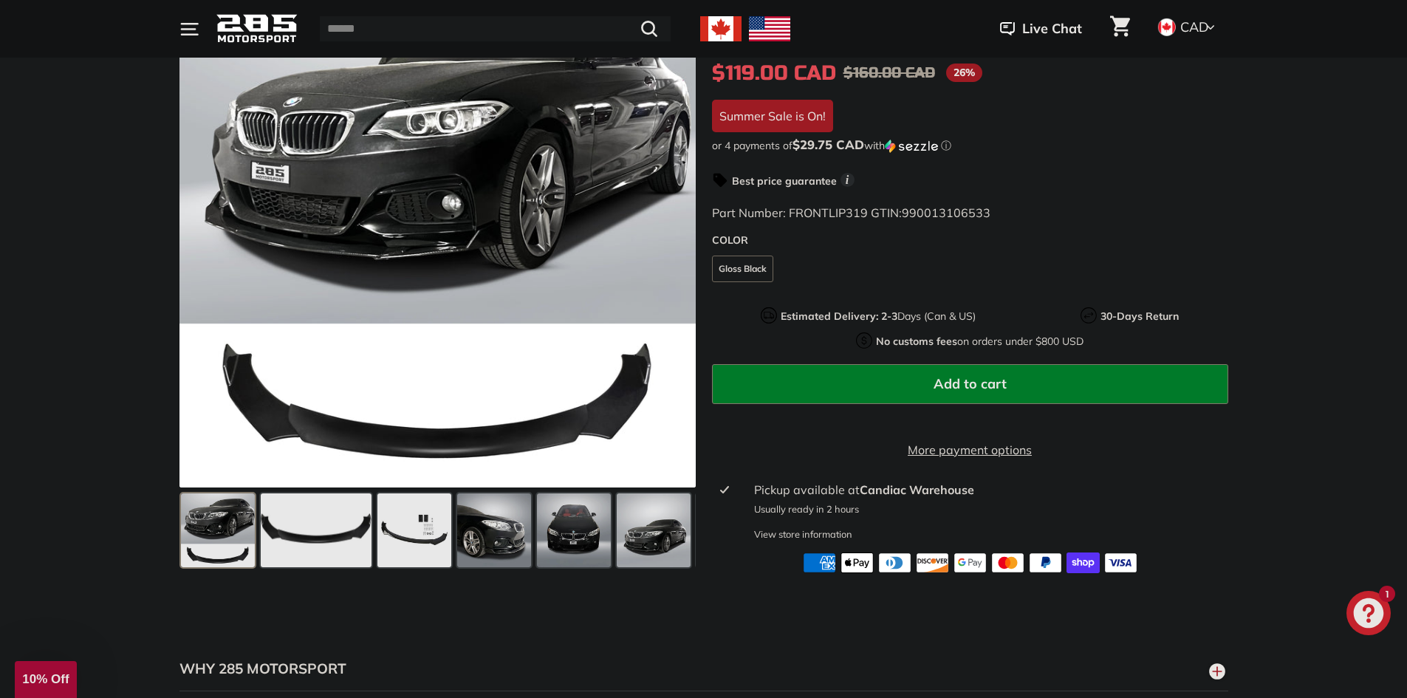
scroll to position [443, 0]
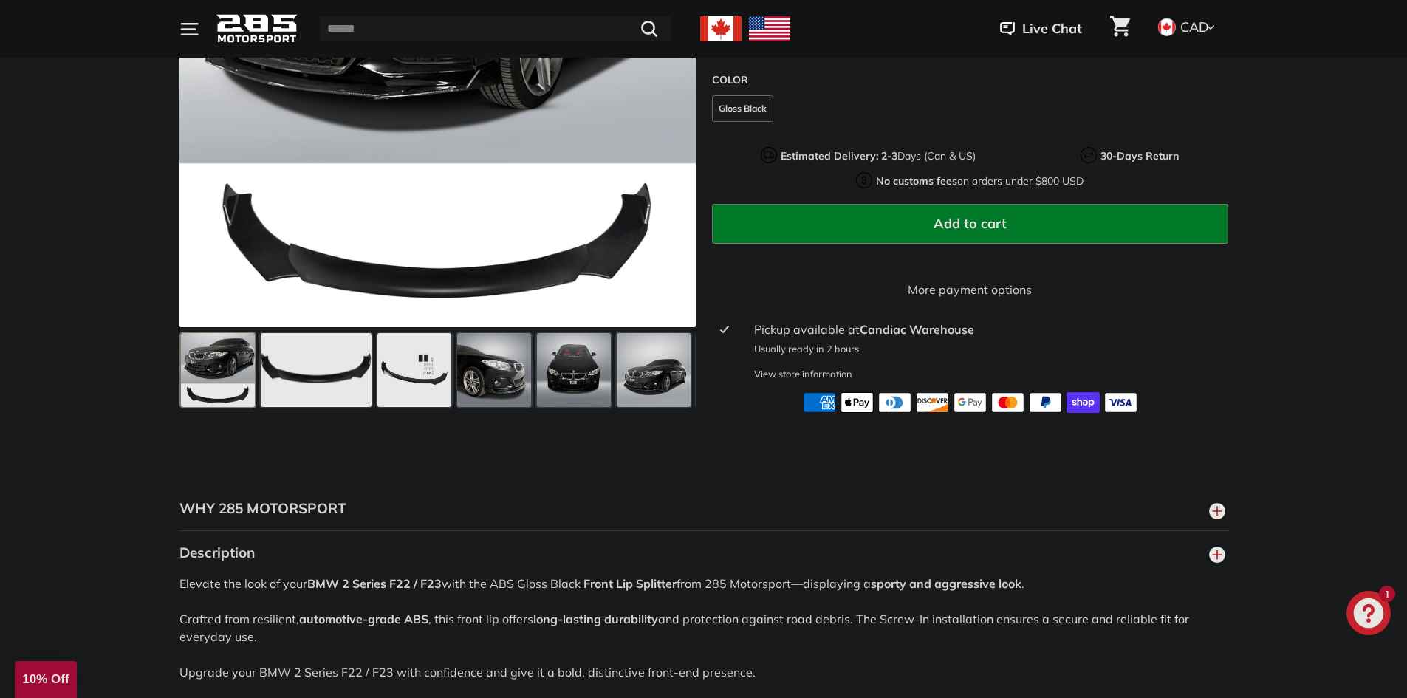
click at [1331, 410] on div ".cls-1{fill:none;stroke:#000;stroke-miterlimit:10;stroke-width:2px} .cls-1{fill…" at bounding box center [703, 107] width 1407 height 611
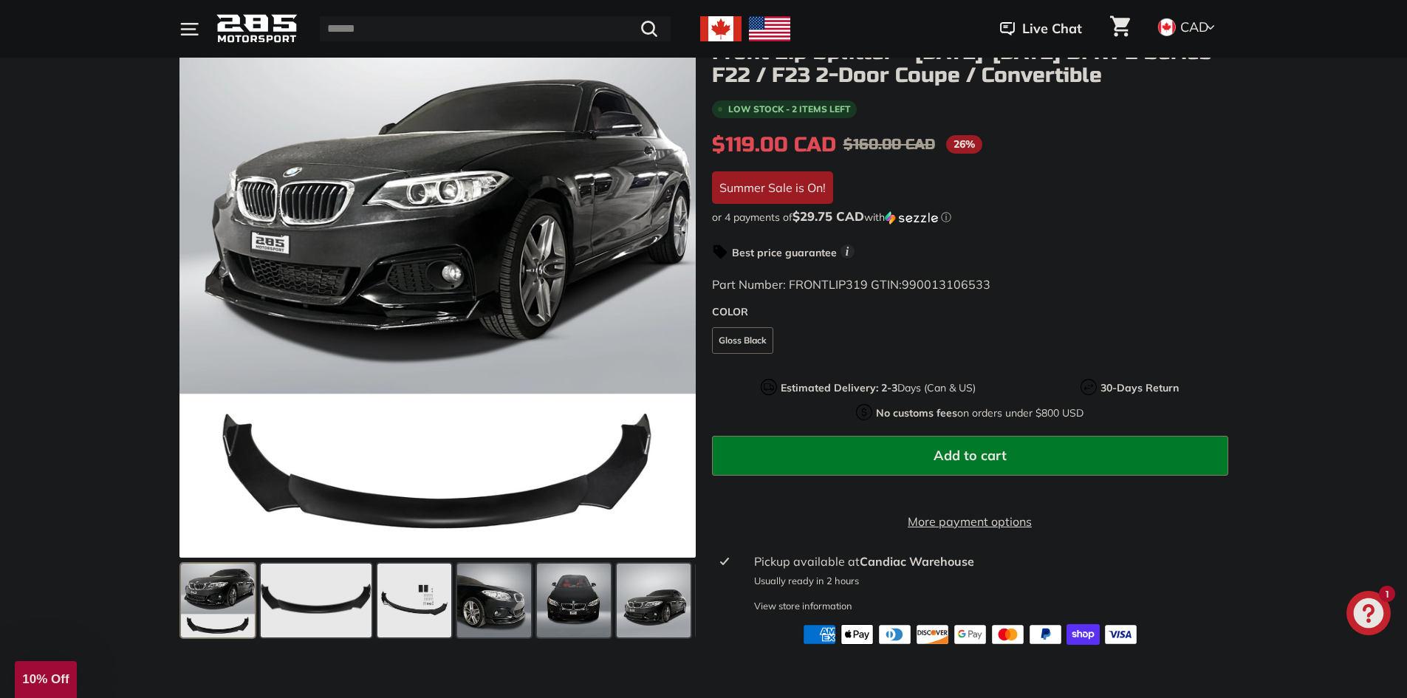
scroll to position [369, 0]
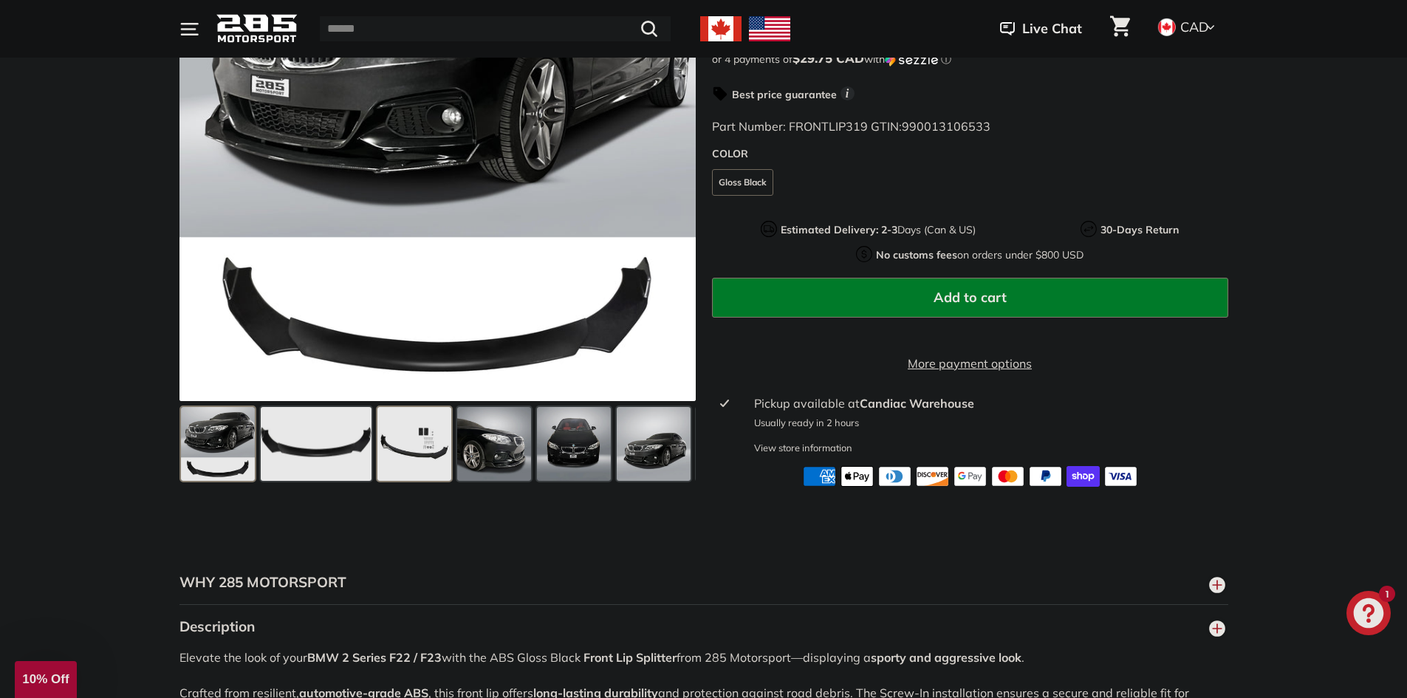
click at [402, 457] on span at bounding box center [415, 444] width 74 height 74
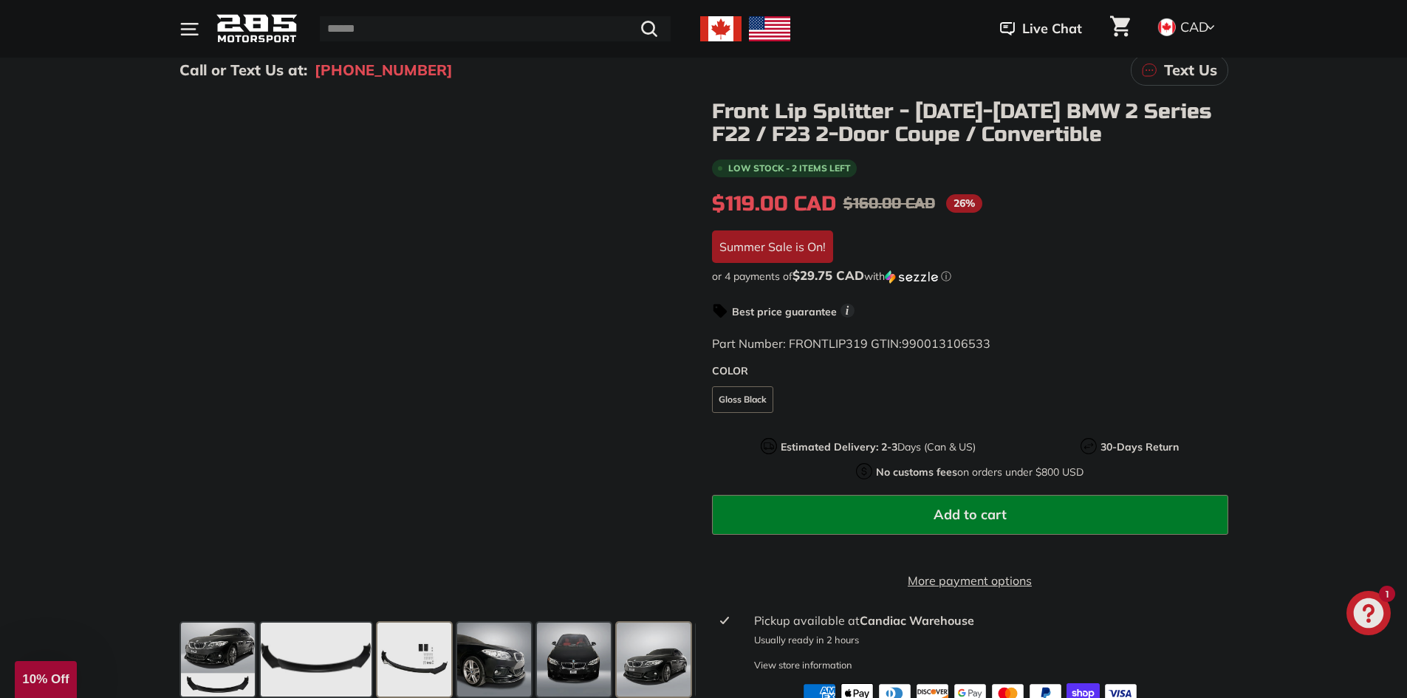
scroll to position [148, 0]
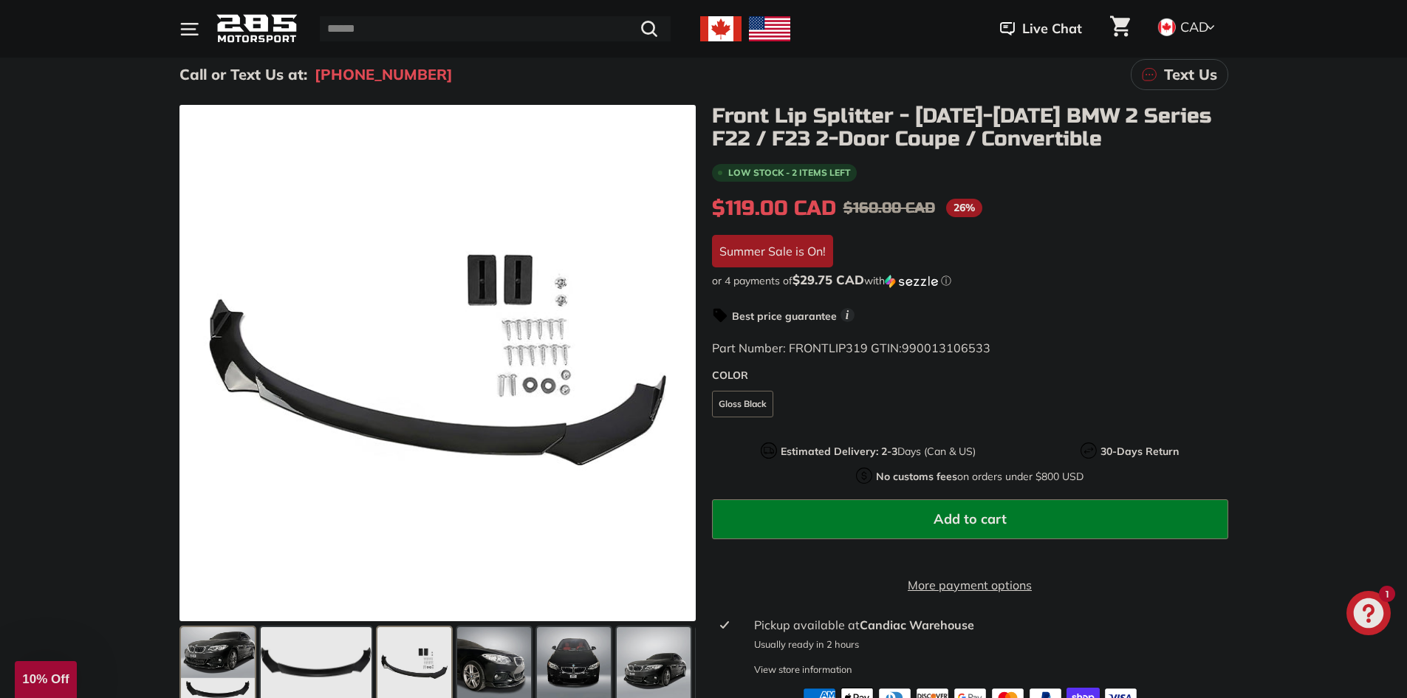
click at [235, 649] on span at bounding box center [218, 664] width 74 height 74
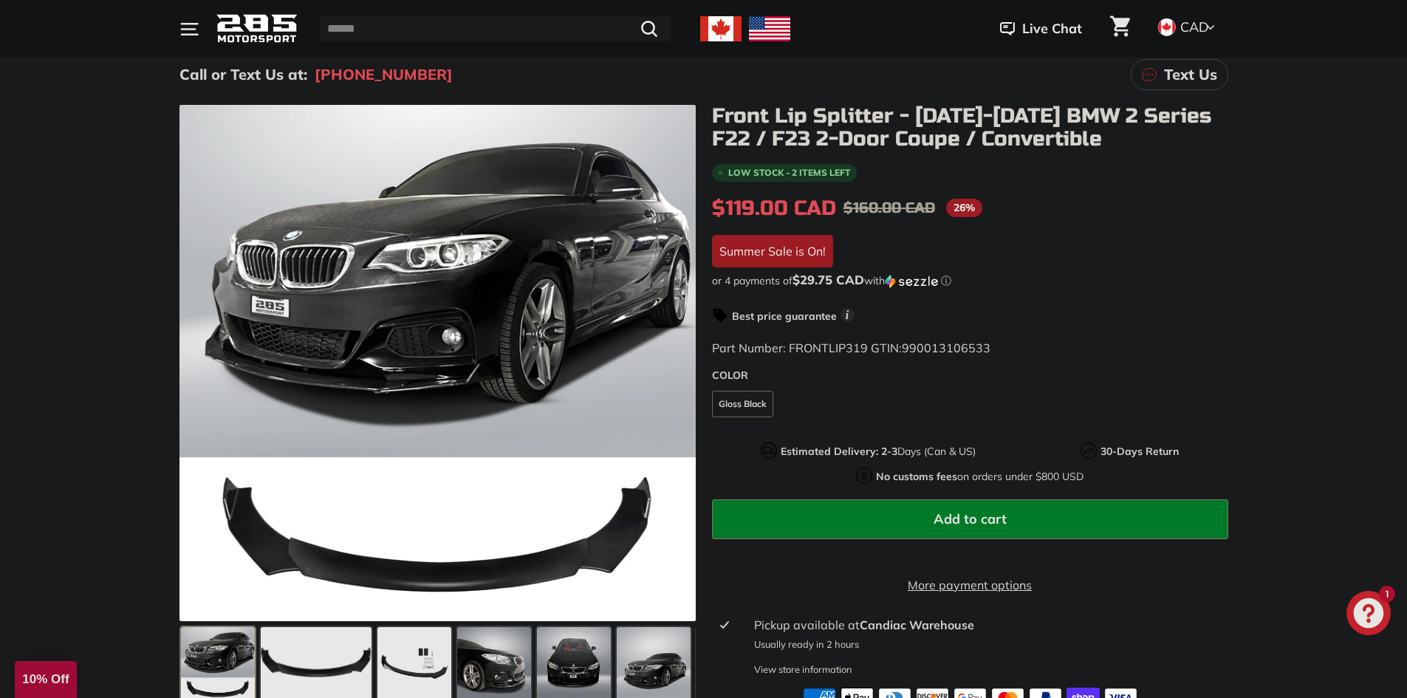
click at [1120, 28] on icon "Cart" at bounding box center [1120, 26] width 20 height 21
click at [715, 558] on shop-pay-wallet-button at bounding box center [713, 555] width 3 height 15
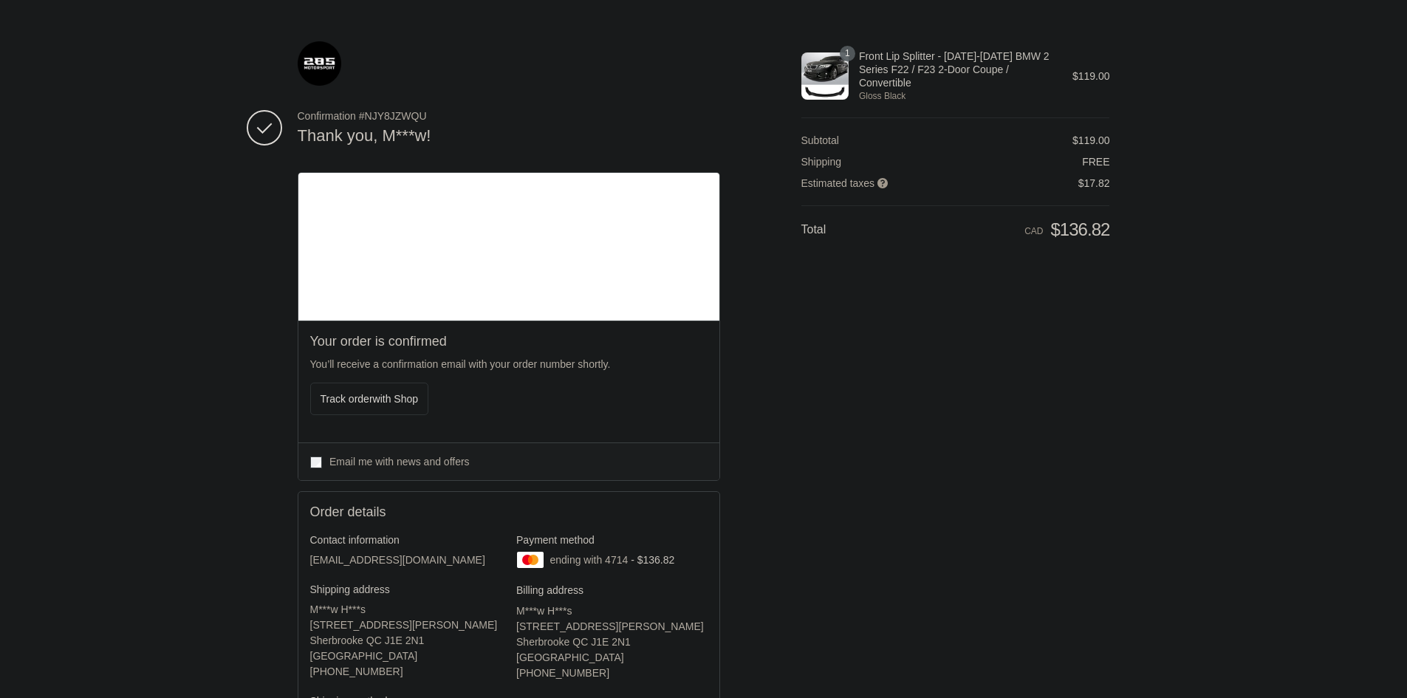
click at [1261, 313] on div "Thank you for your purchase! Confirmation #NJY8JZWQU Thank you, M***w! Your ord…" at bounding box center [703, 473] width 1407 height 947
